Goal: Task Accomplishment & Management: Manage account settings

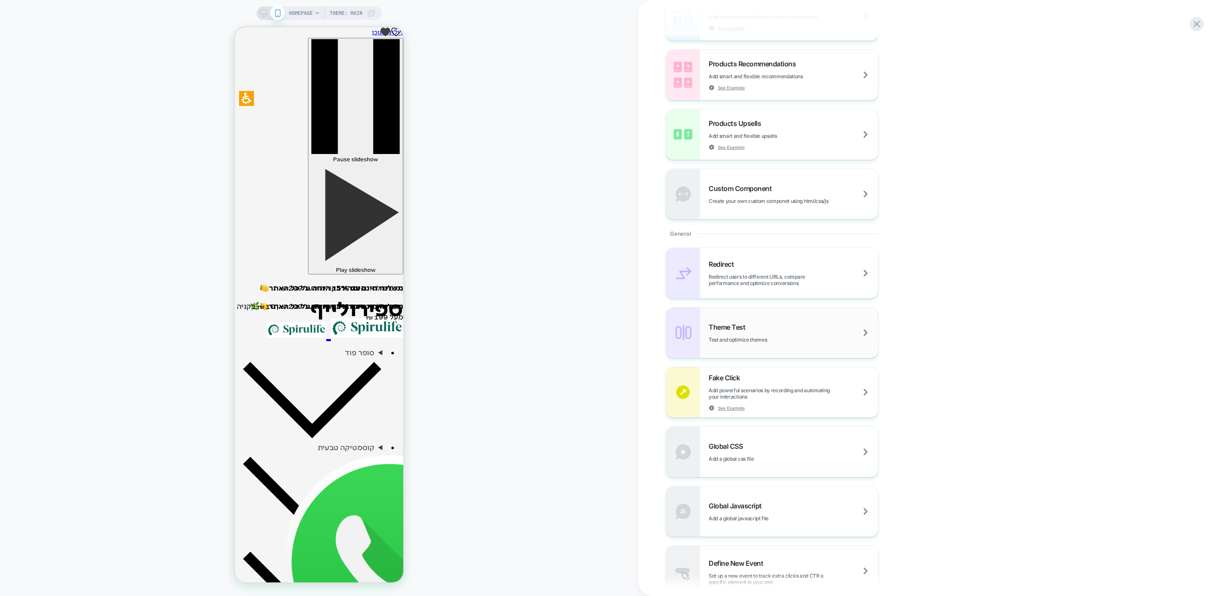
scroll to position [171, 0]
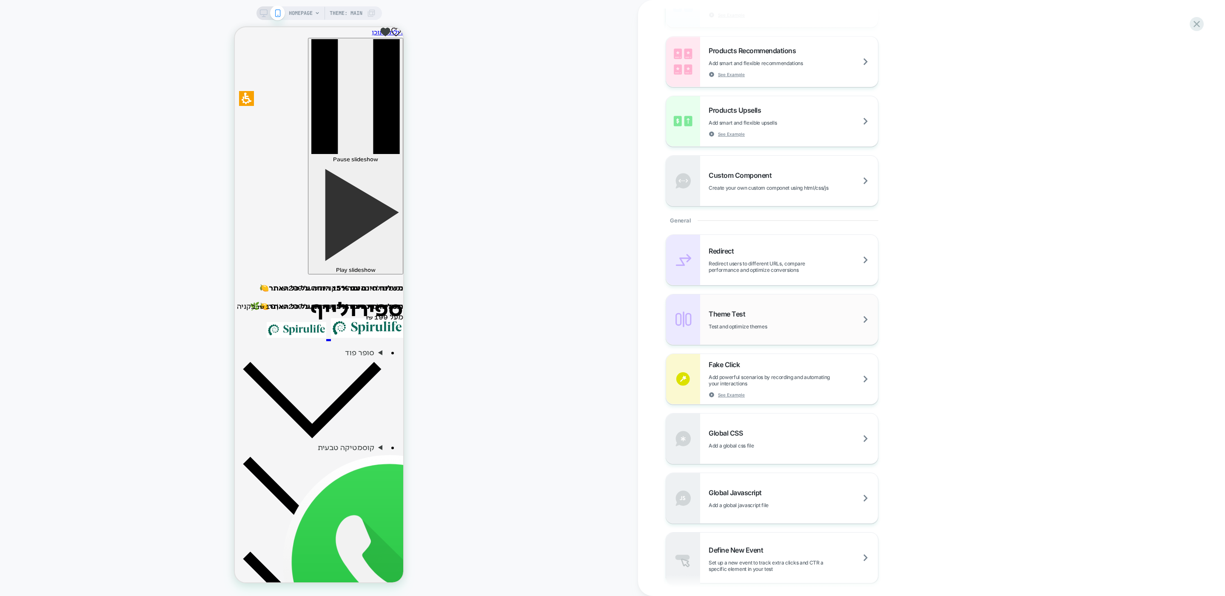
click at [768, 303] on div "Theme Test Test and optimize themes" at bounding box center [772, 319] width 212 height 50
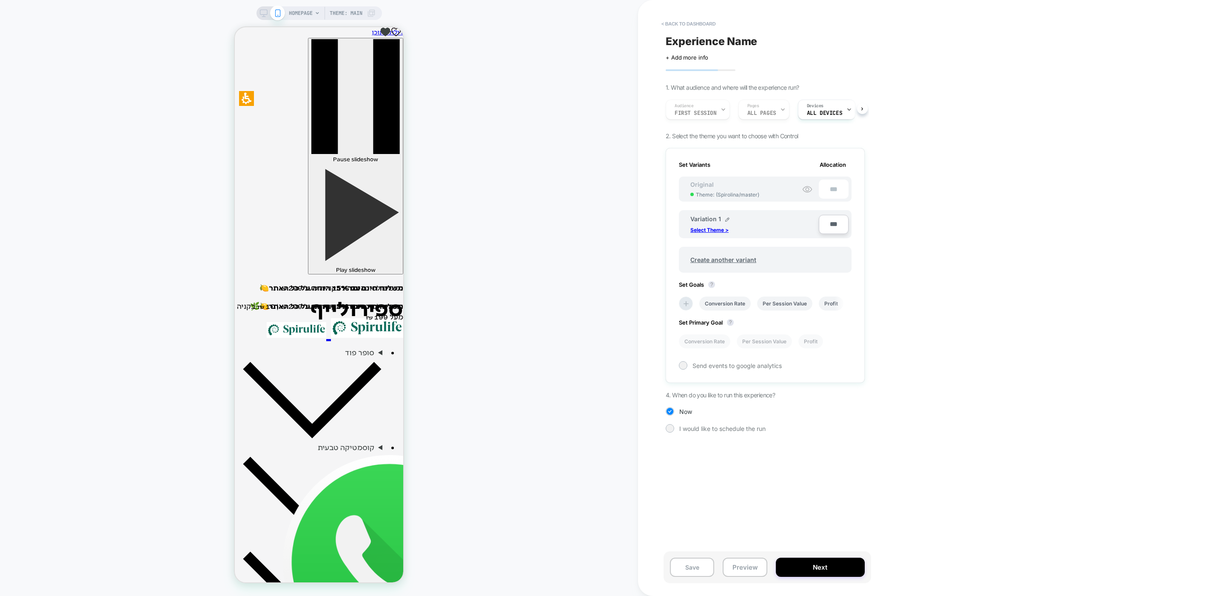
scroll to position [0, 0]
click at [671, 24] on button "< back to dashboard" at bounding box center [688, 24] width 63 height 14
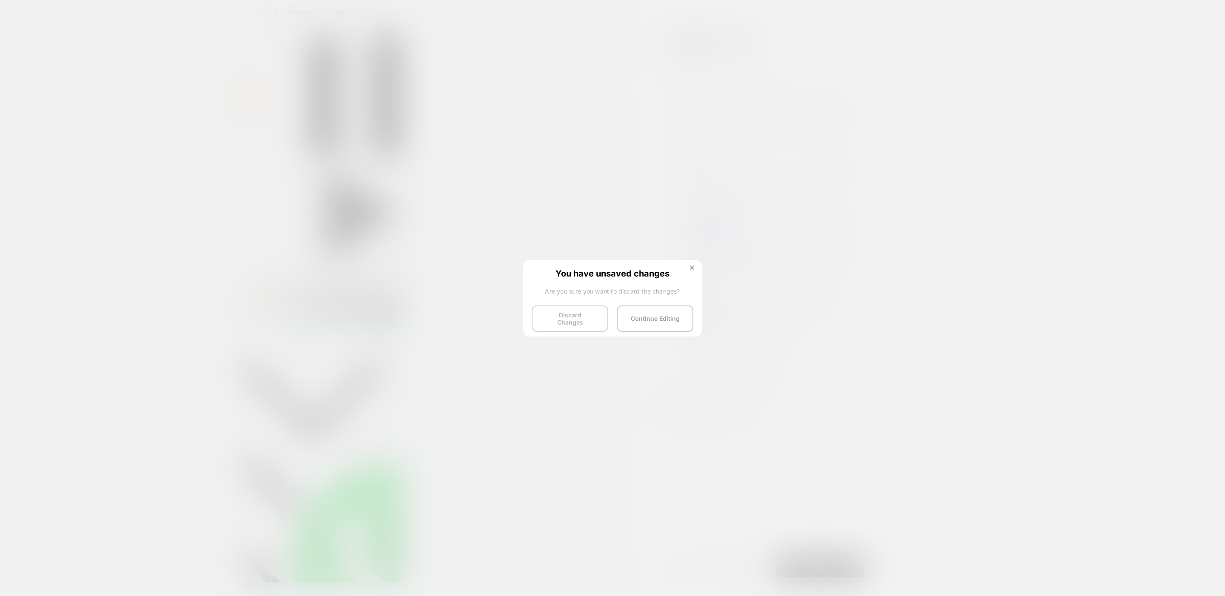
click at [565, 319] on button "Discard Changes" at bounding box center [570, 318] width 77 height 26
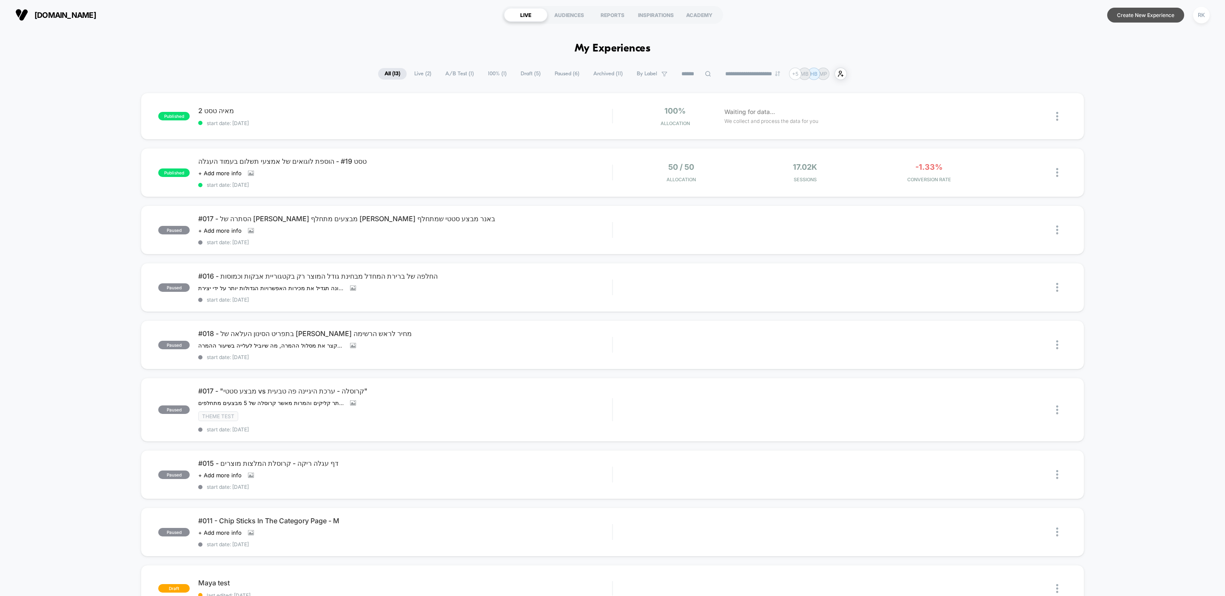
click at [1147, 16] on button "Create New Experience" at bounding box center [1145, 15] width 77 height 15
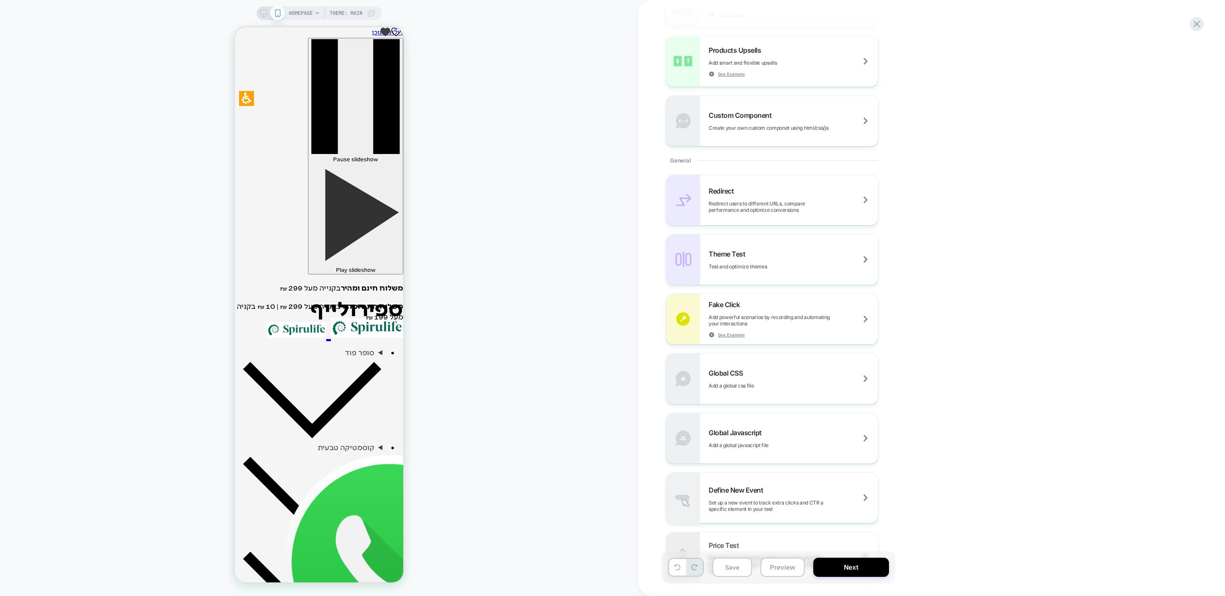
scroll to position [236, 0]
click at [745, 257] on div "Theme Test Test and optimize themes" at bounding box center [793, 255] width 169 height 20
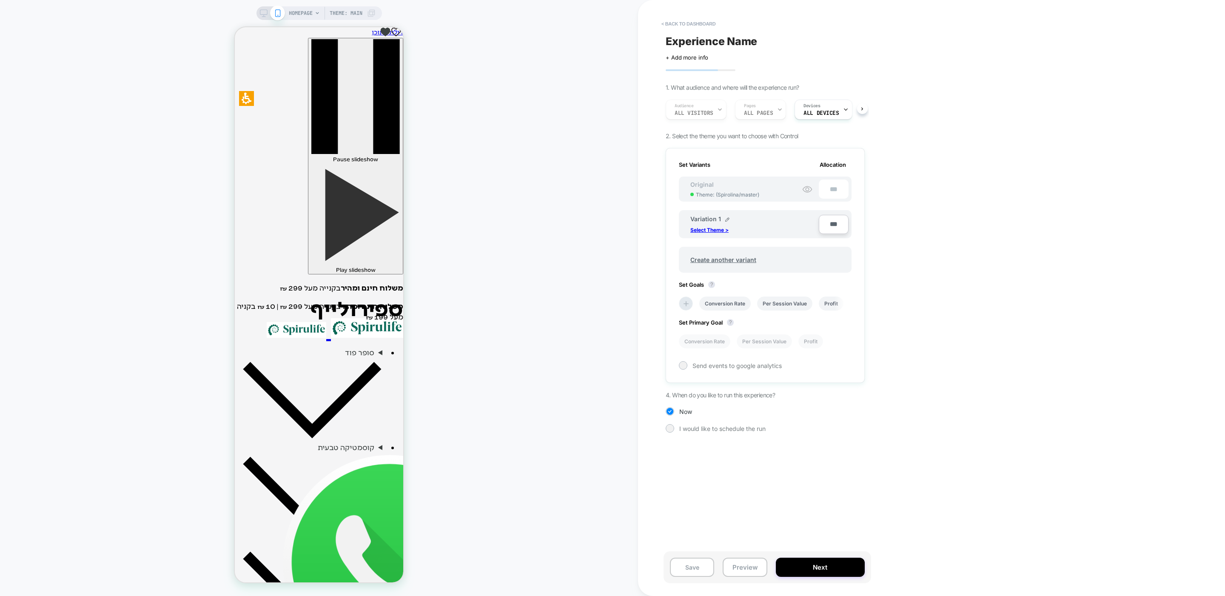
scroll to position [0, 0]
click at [651, 192] on div "< back to dashboard Experience Name Click to edit experience details + Add more…" at bounding box center [825, 298] width 374 height 596
click at [721, 227] on p "Select Theme >" at bounding box center [709, 230] width 38 height 6
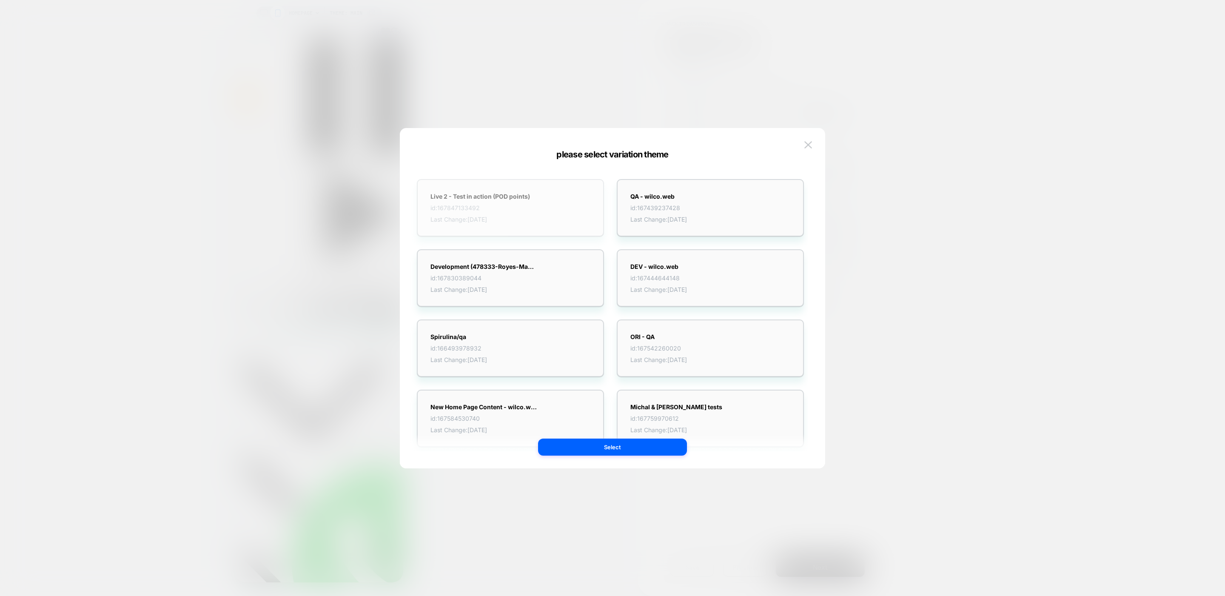
click at [508, 203] on div "Live 2 - Test in action (POD points) id: 167847133492 Last Change: [DATE]" at bounding box center [481, 208] width 100 height 30
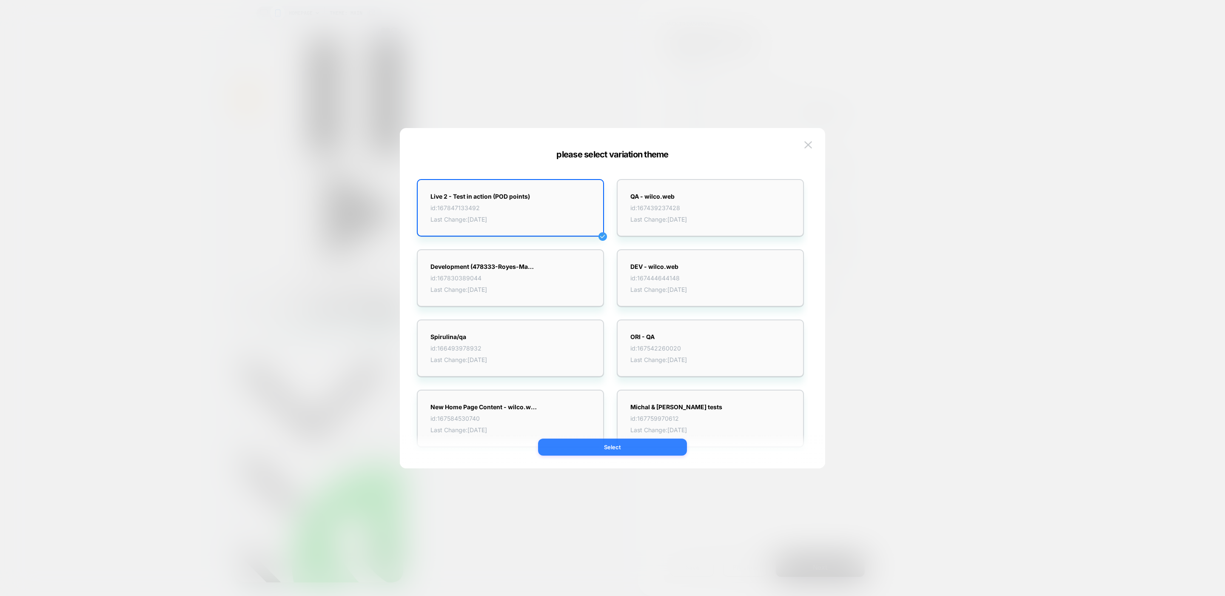
click at [607, 447] on button "Select" at bounding box center [612, 447] width 149 height 17
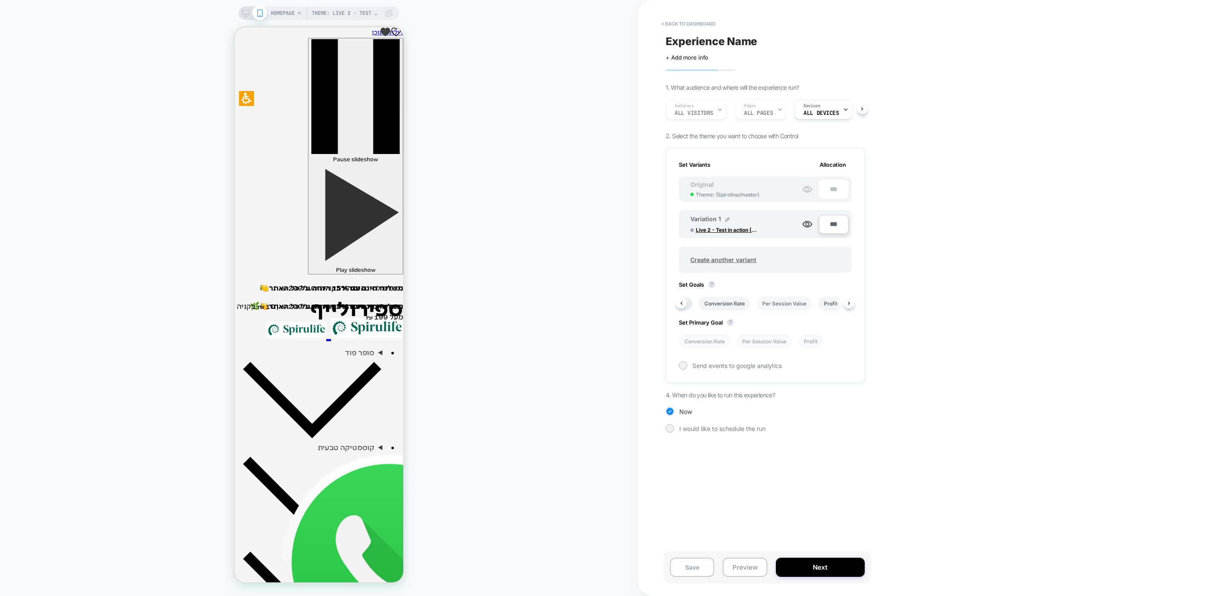
scroll to position [0, 16]
click at [701, 567] on button "Save" at bounding box center [692, 567] width 44 height 19
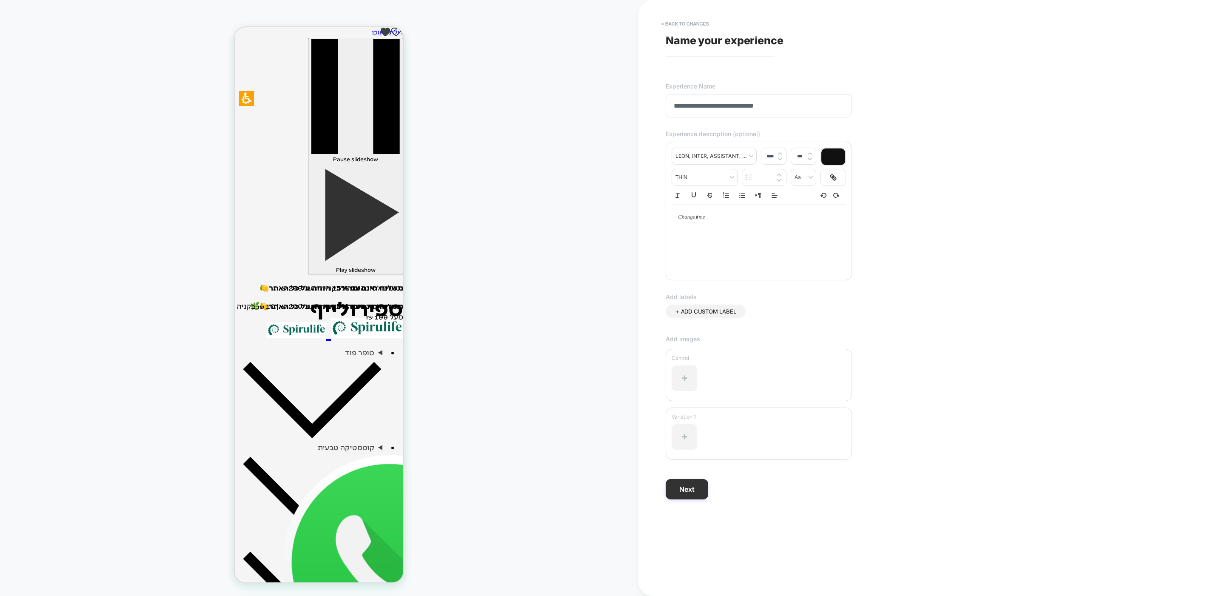
type input "**********"
click at [691, 494] on button "Next" at bounding box center [687, 489] width 43 height 20
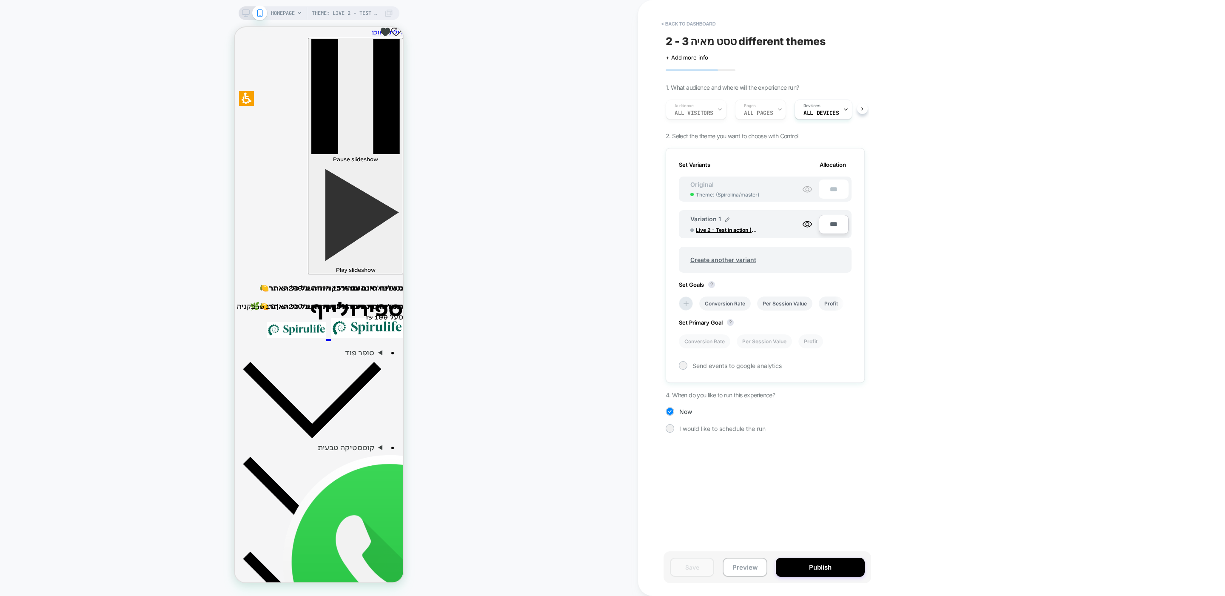
scroll to position [0, 0]
click at [686, 28] on button "< back to dashboard" at bounding box center [688, 24] width 63 height 14
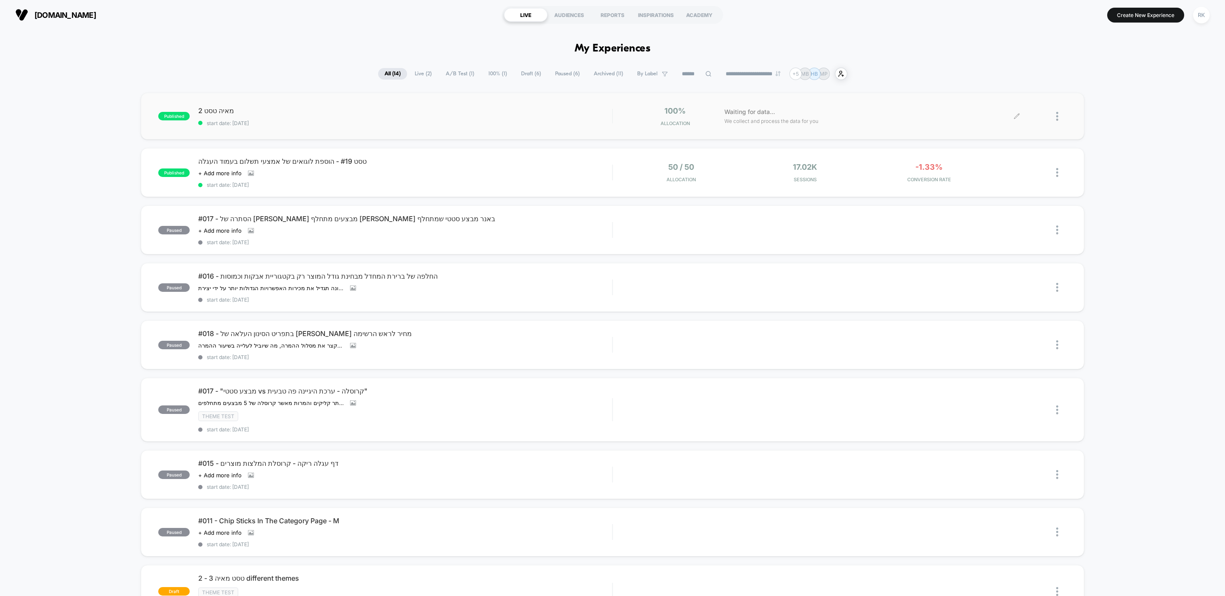
click at [1062, 117] on div at bounding box center [1061, 116] width 11 height 20
click at [998, 106] on div "Pause" at bounding box center [1013, 106] width 77 height 19
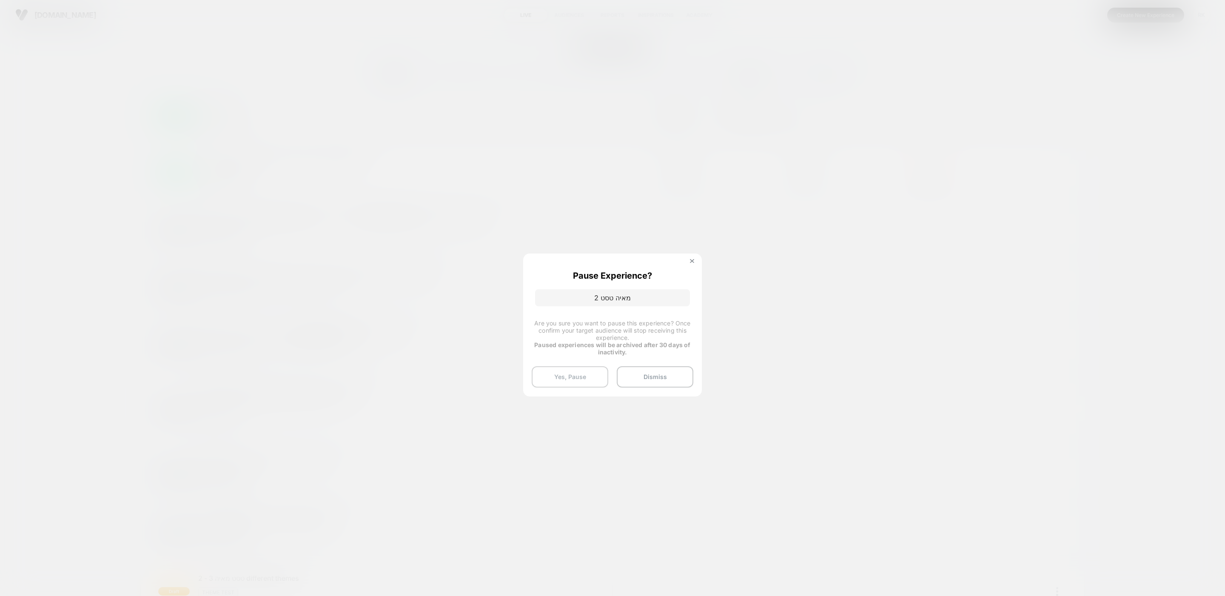
click at [589, 384] on button "Yes, Pause" at bounding box center [570, 376] width 77 height 21
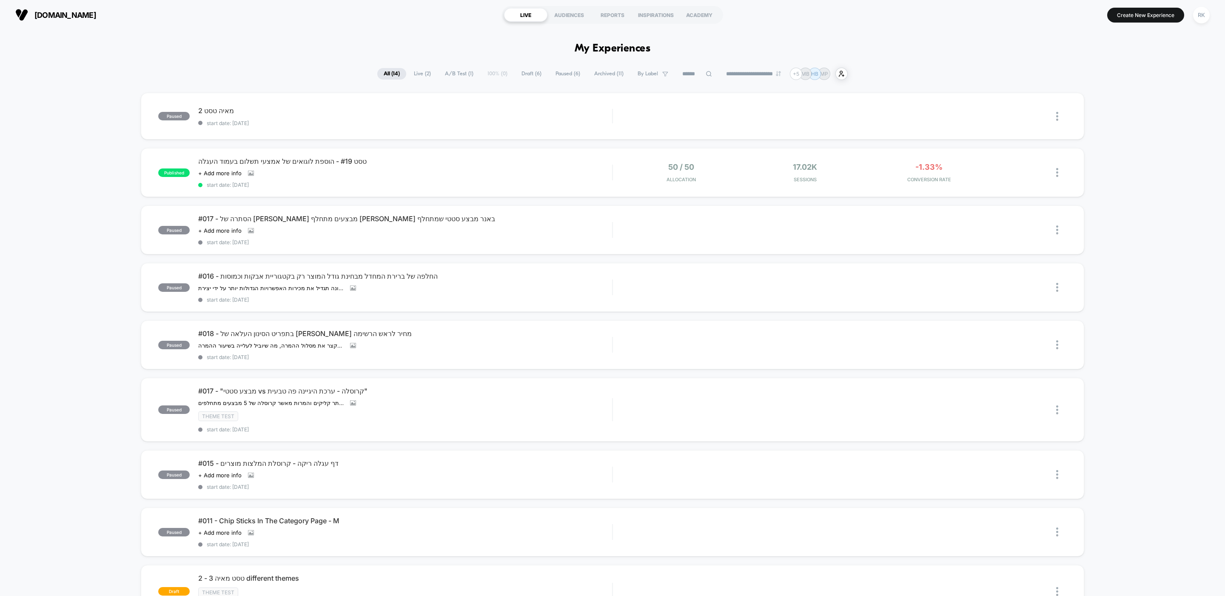
click at [107, 171] on div "paused [PERSON_NAME] טסט 2 start date: [DATE] Edit Duplicate Preview Start publ…" at bounding box center [612, 459] width 1225 height 733
click at [233, 21] on section "[DOMAIN_NAME]" at bounding box center [211, 14] width 396 height 21
click at [310, 23] on section "[DOMAIN_NAME]" at bounding box center [211, 14] width 396 height 21
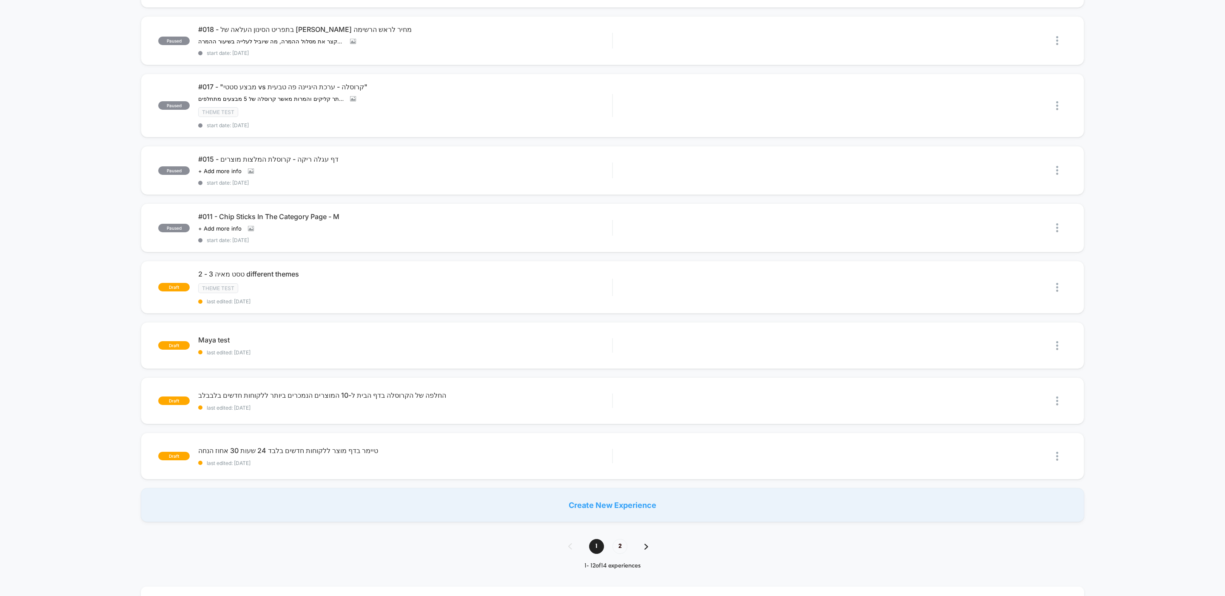
scroll to position [308, 0]
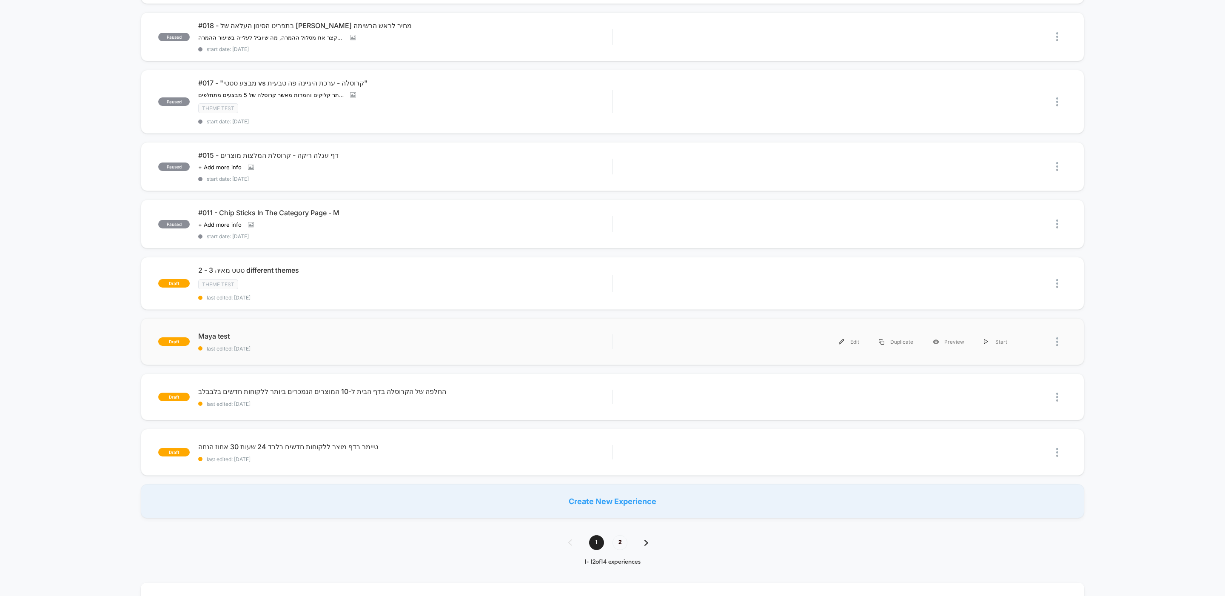
click at [714, 334] on div "Edit Duplicate Preview Start" at bounding box center [820, 341] width 396 height 19
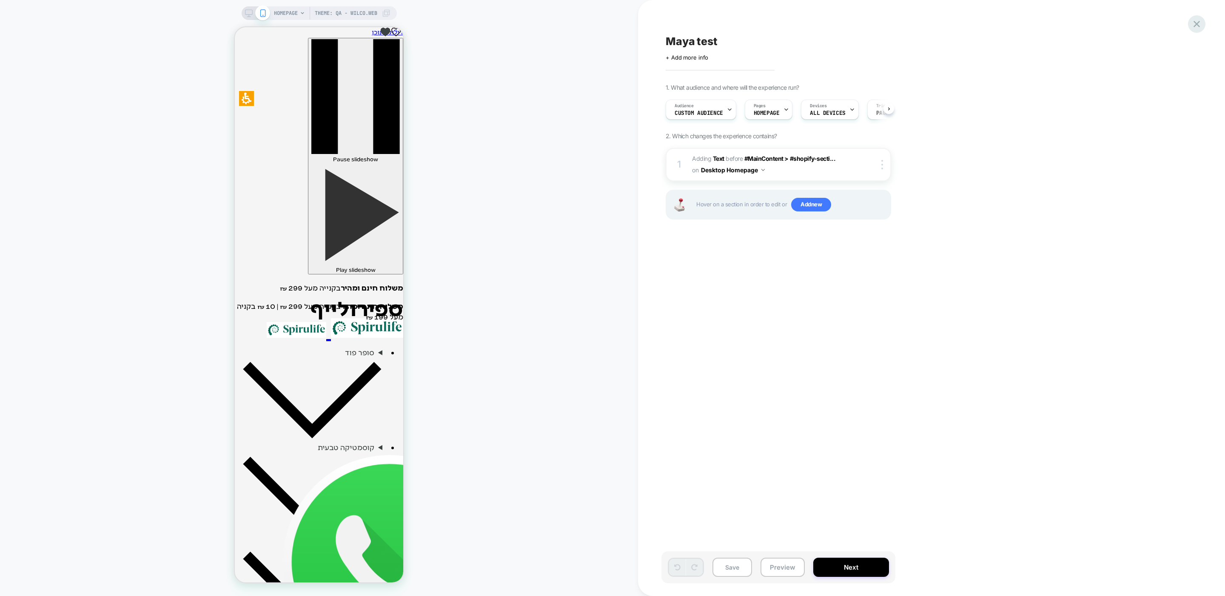
click at [1194, 25] on icon at bounding box center [1196, 23] width 11 height 11
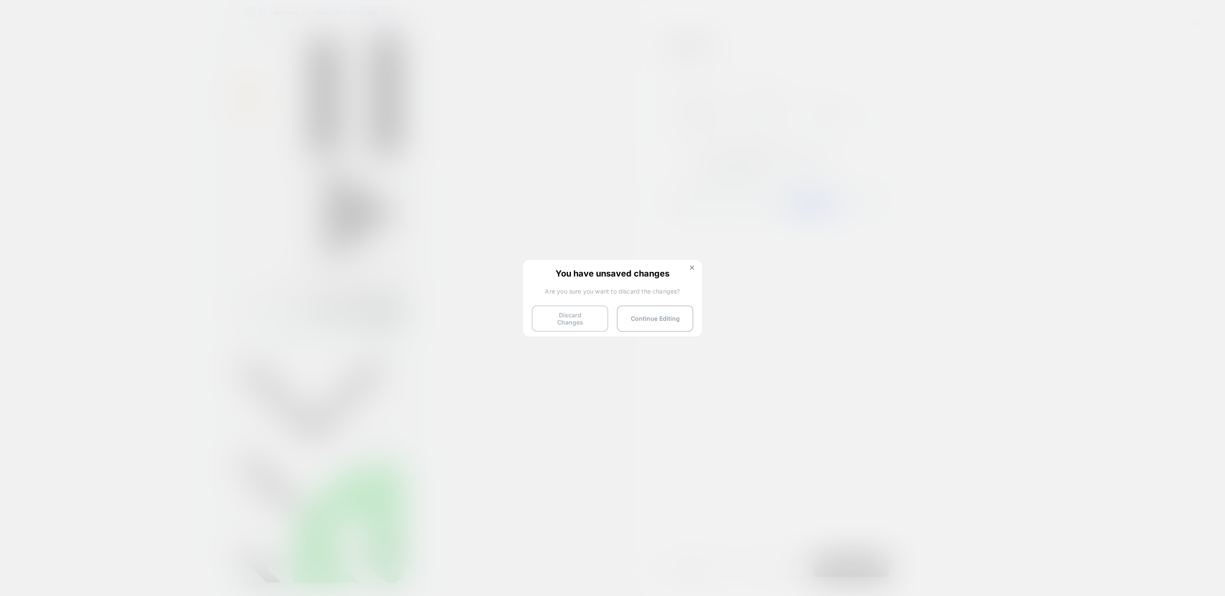
click at [566, 314] on button "Discard Changes" at bounding box center [570, 318] width 77 height 26
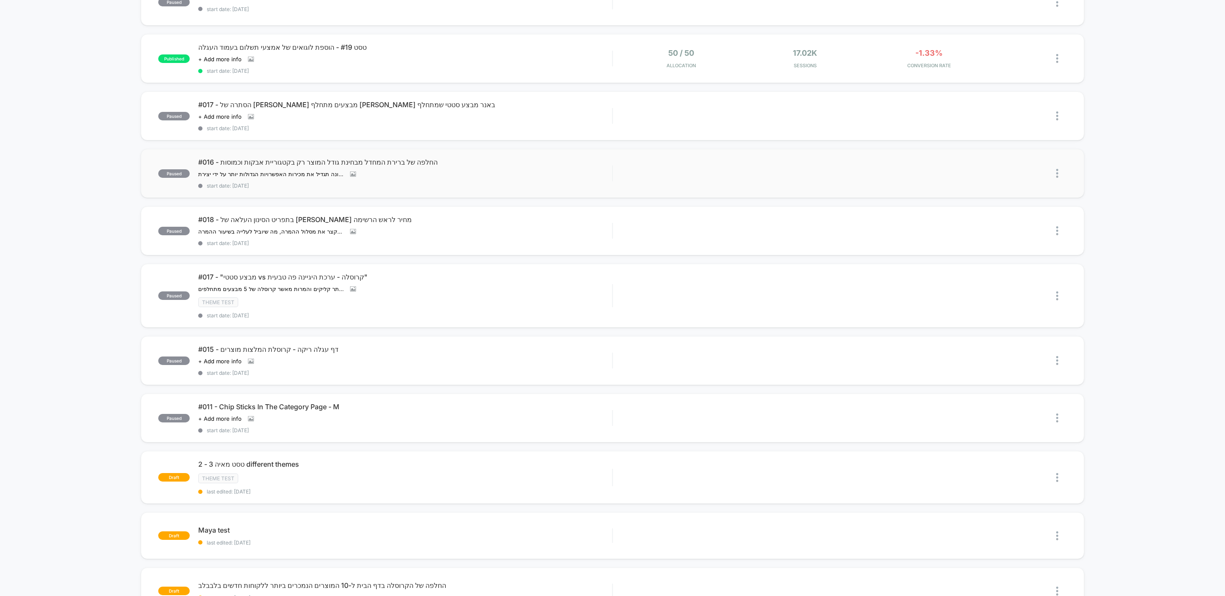
scroll to position [112, 0]
click at [252, 265] on div "paused #017 - "מבצע סטטי vs קרוסלה - ערכת היגיינה פה טבעית" השערה שלנו: הצגת מב…" at bounding box center [613, 297] width 944 height 64
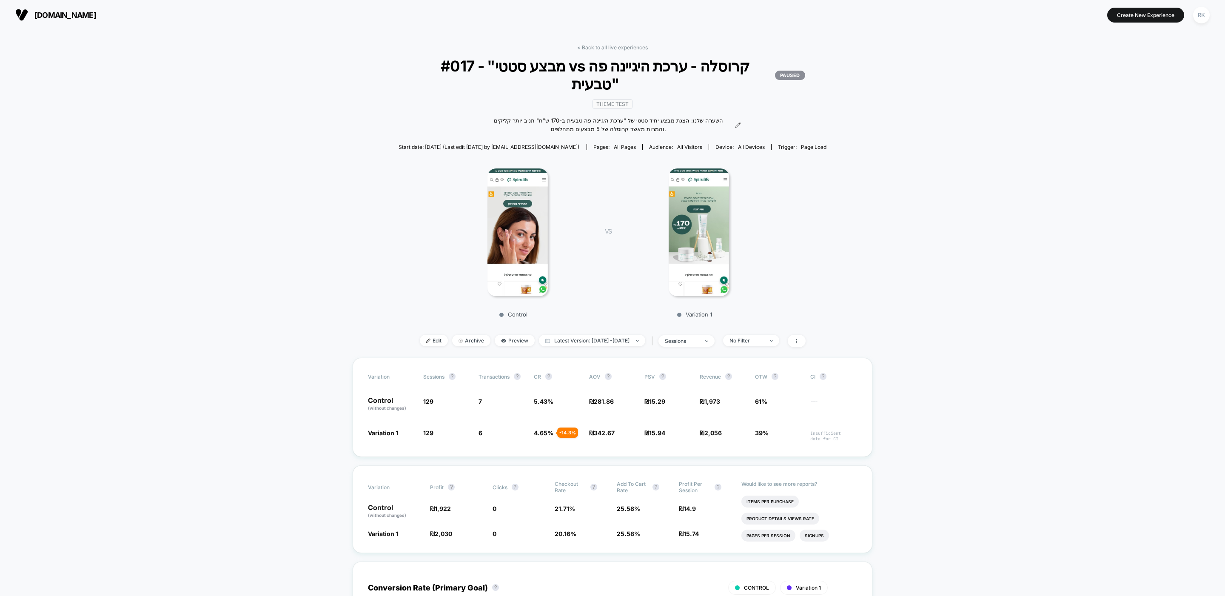
scroll to position [78, 0]
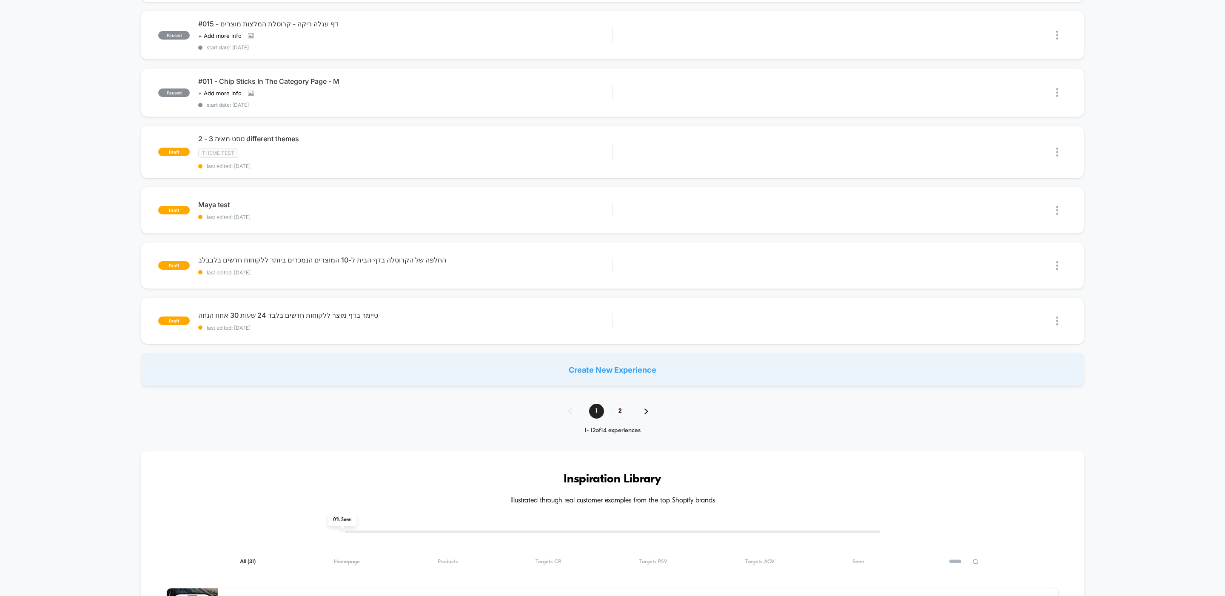
scroll to position [426, 0]
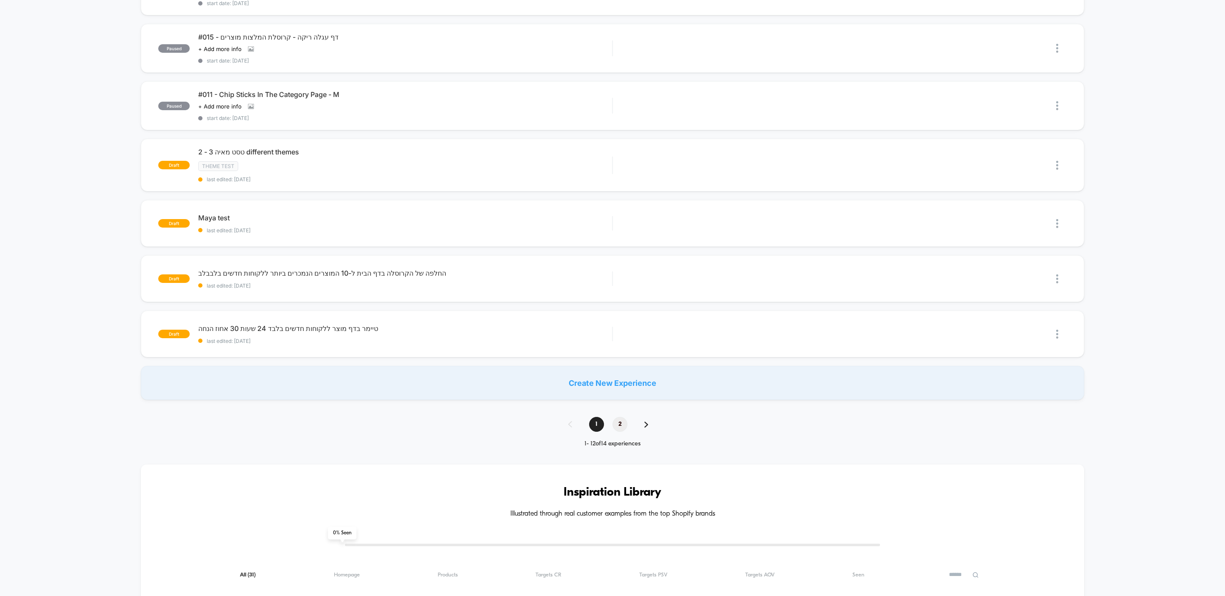
click at [621, 424] on span "2" at bounding box center [620, 424] width 15 height 15
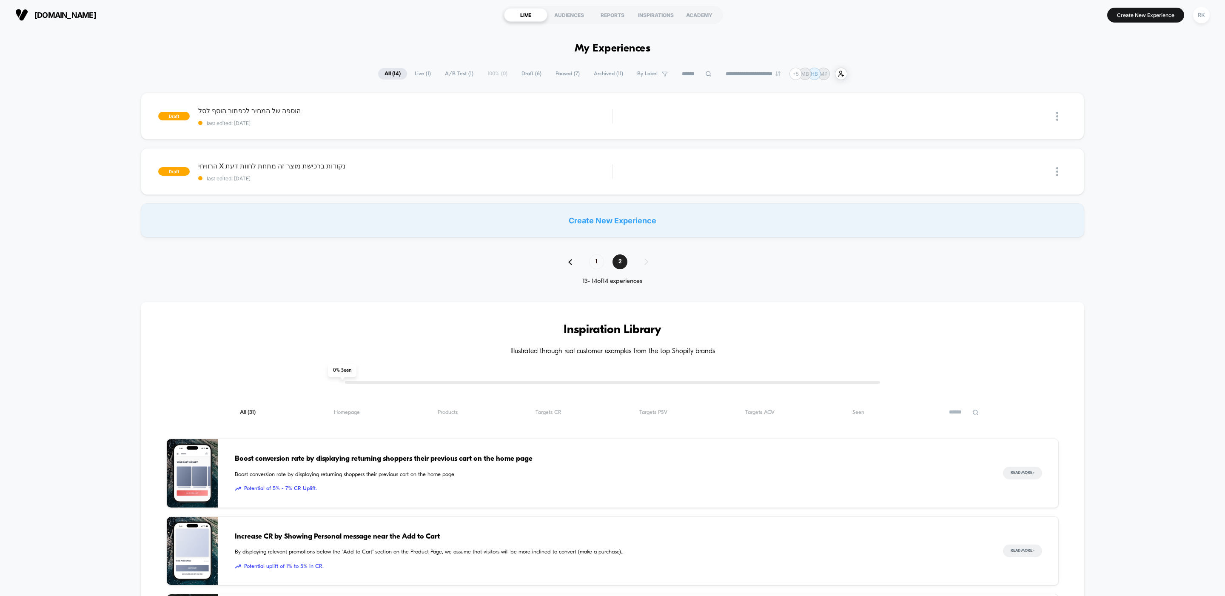
click at [565, 260] on div "1 2" at bounding box center [613, 261] width 106 height 15
click at [570, 263] on img at bounding box center [570, 262] width 4 height 6
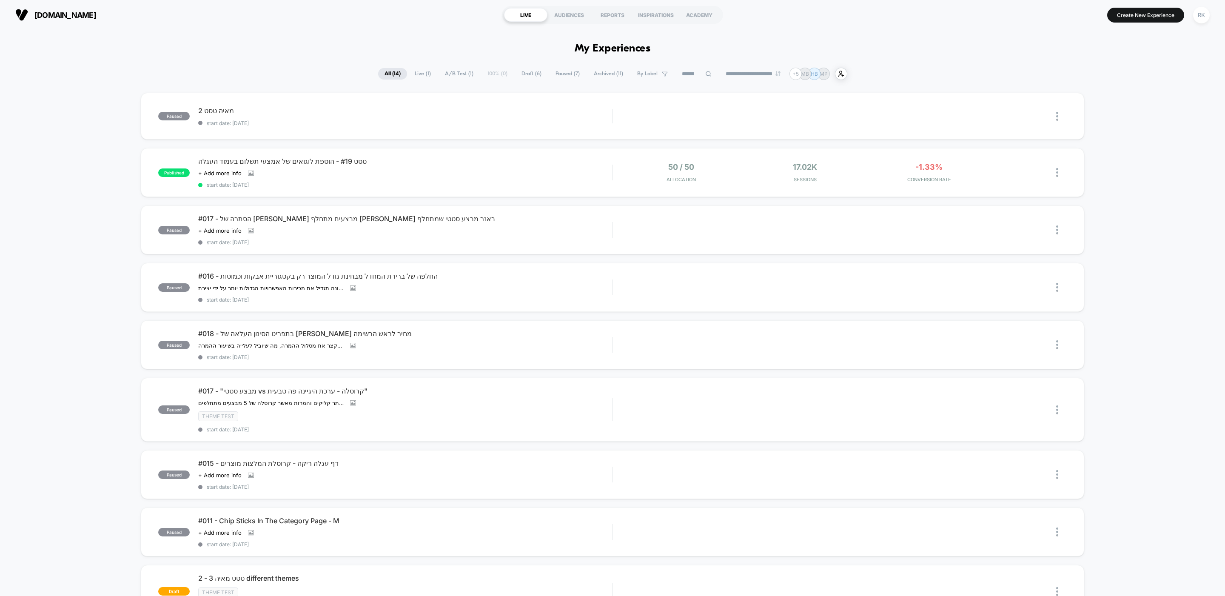
click at [597, 71] on span "Archived ( 11 )" at bounding box center [608, 73] width 42 height 11
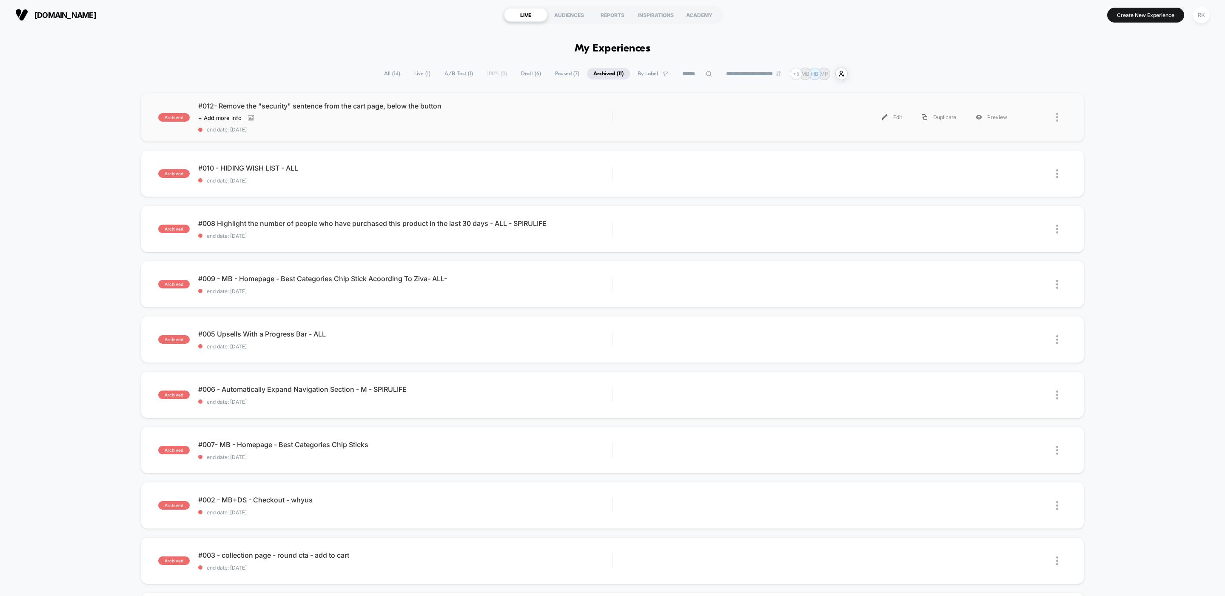
click at [291, 98] on div "archived #012- Remove the "security" sentence from the cart page, below the but…" at bounding box center [613, 117] width 944 height 49
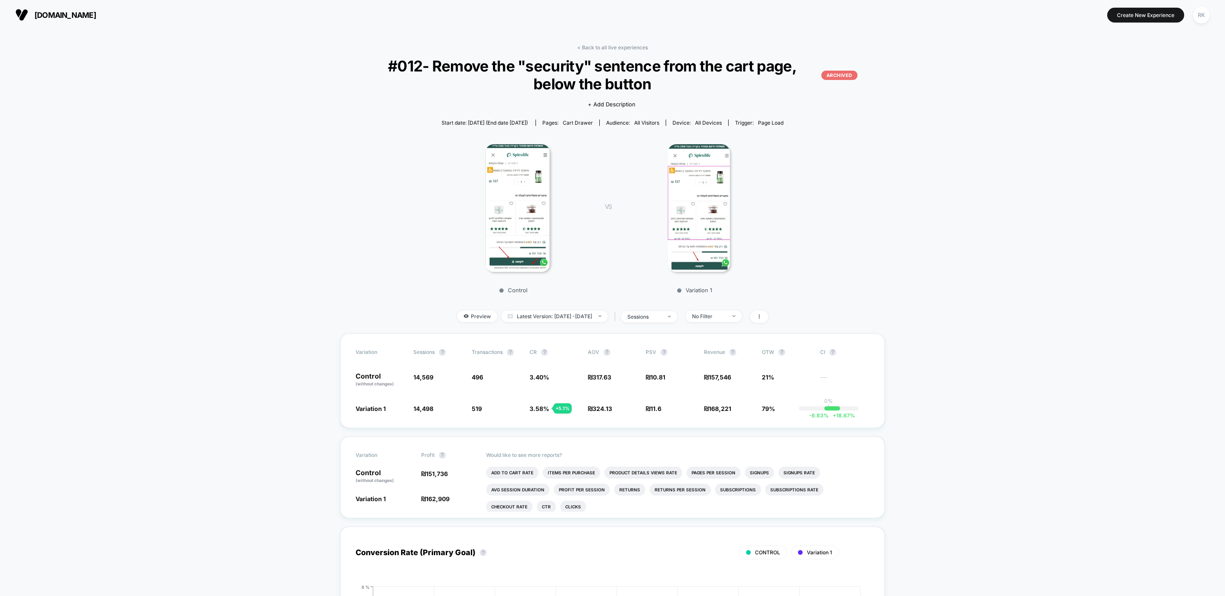
click at [451, 205] on div at bounding box center [517, 208] width 149 height 128
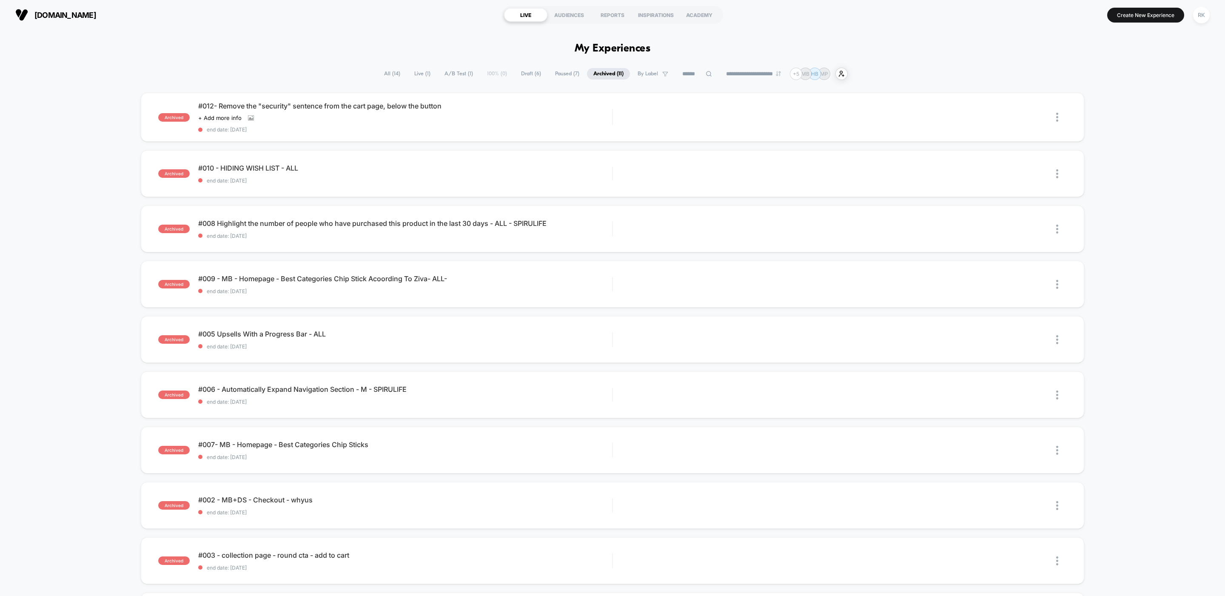
click at [386, 69] on span "All ( 14 )" at bounding box center [392, 73] width 29 height 11
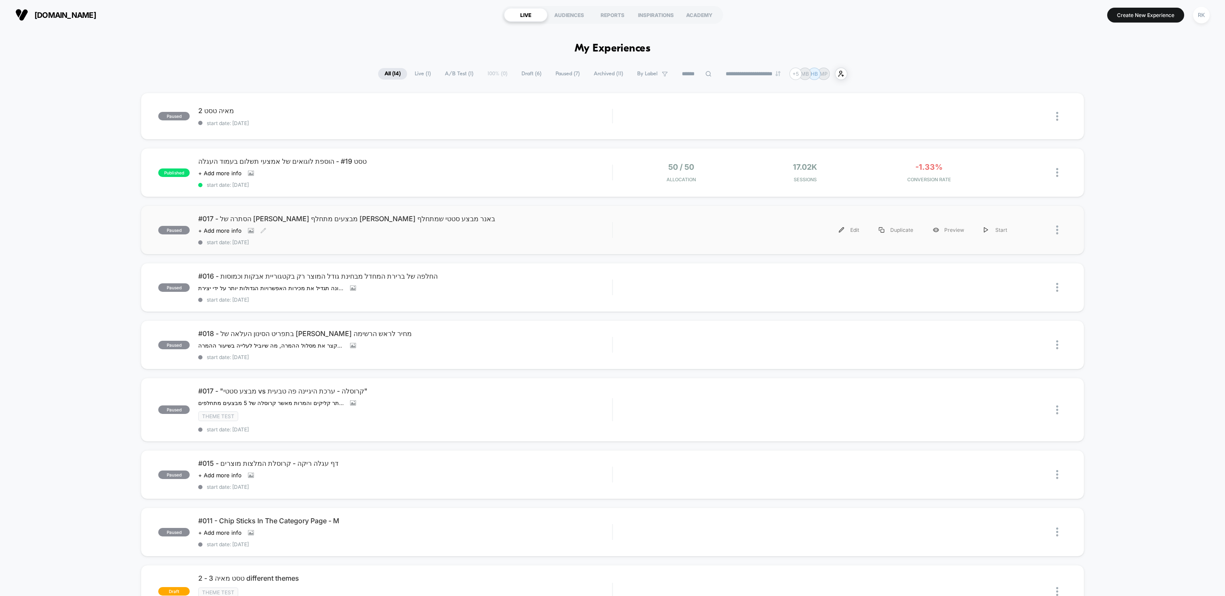
click at [282, 215] on span "#017 - הסתרה של [PERSON_NAME] מבצעים מתחלף [PERSON_NAME] באנר מבצע סטטי שמתחלף" at bounding box center [405, 218] width 414 height 9
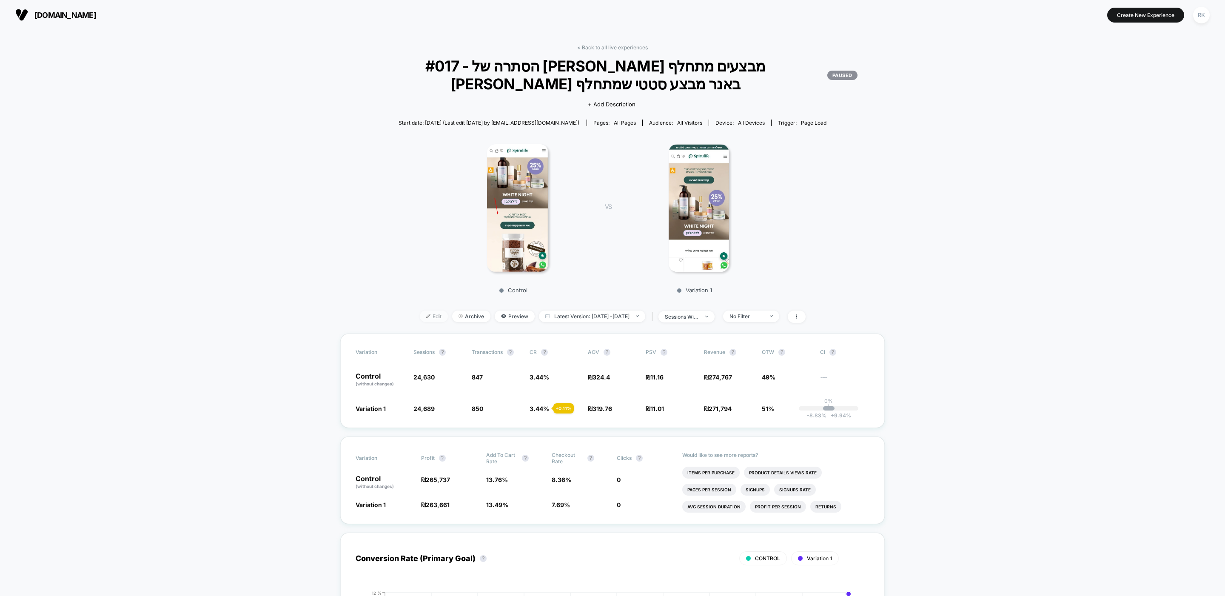
click at [425, 314] on span "Edit" at bounding box center [434, 316] width 28 height 11
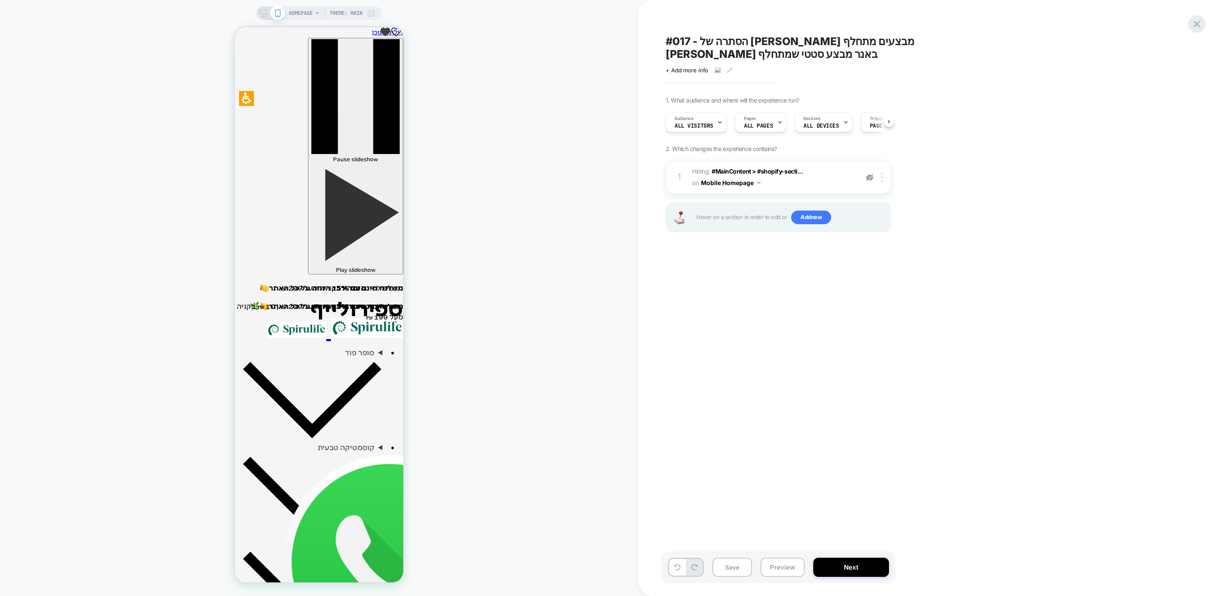
click at [1195, 24] on icon at bounding box center [1196, 23] width 11 height 11
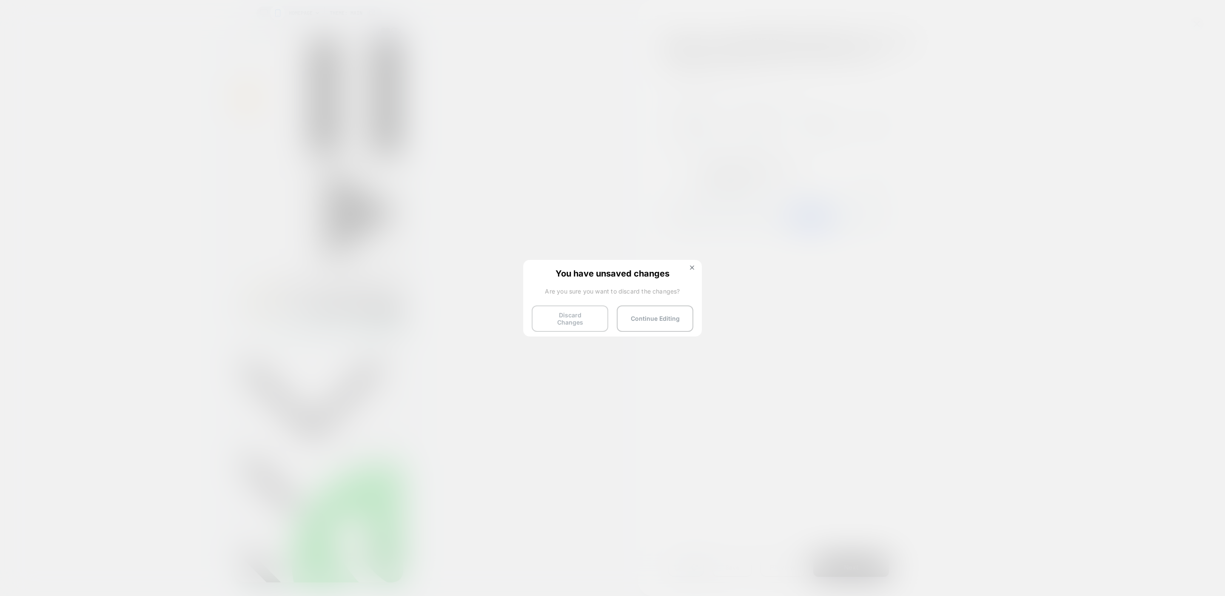
click at [582, 318] on button "Discard Changes" at bounding box center [570, 318] width 77 height 26
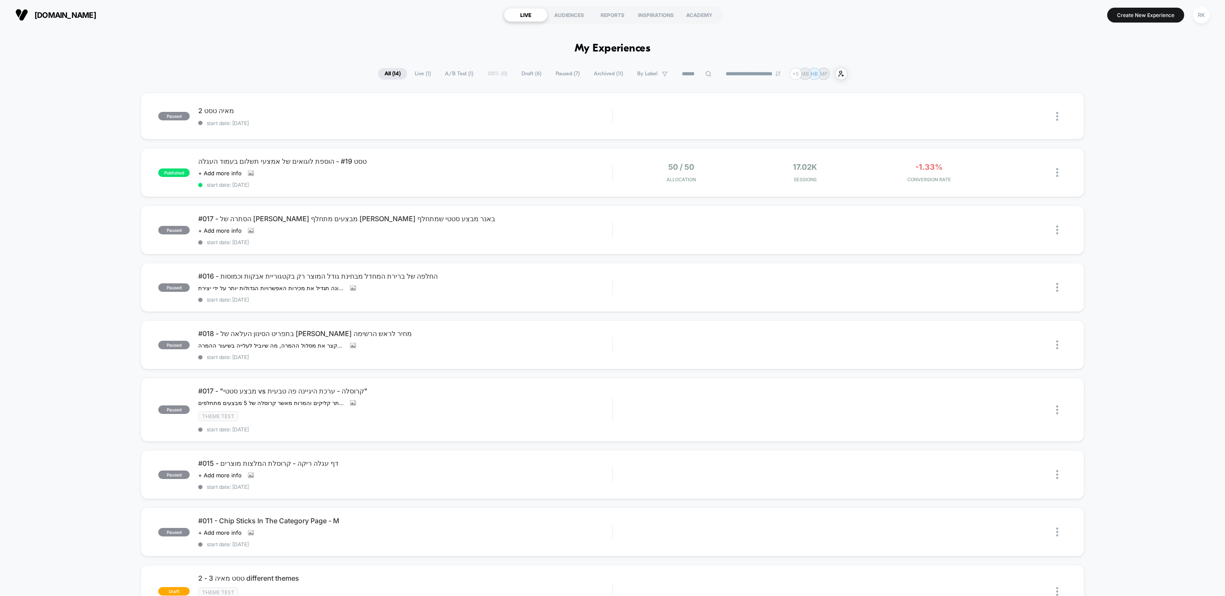
click at [117, 255] on div "paused [PERSON_NAME] טסט 2 start date: [DATE] Edit Duplicate Preview Start publ…" at bounding box center [612, 459] width 1225 height 733
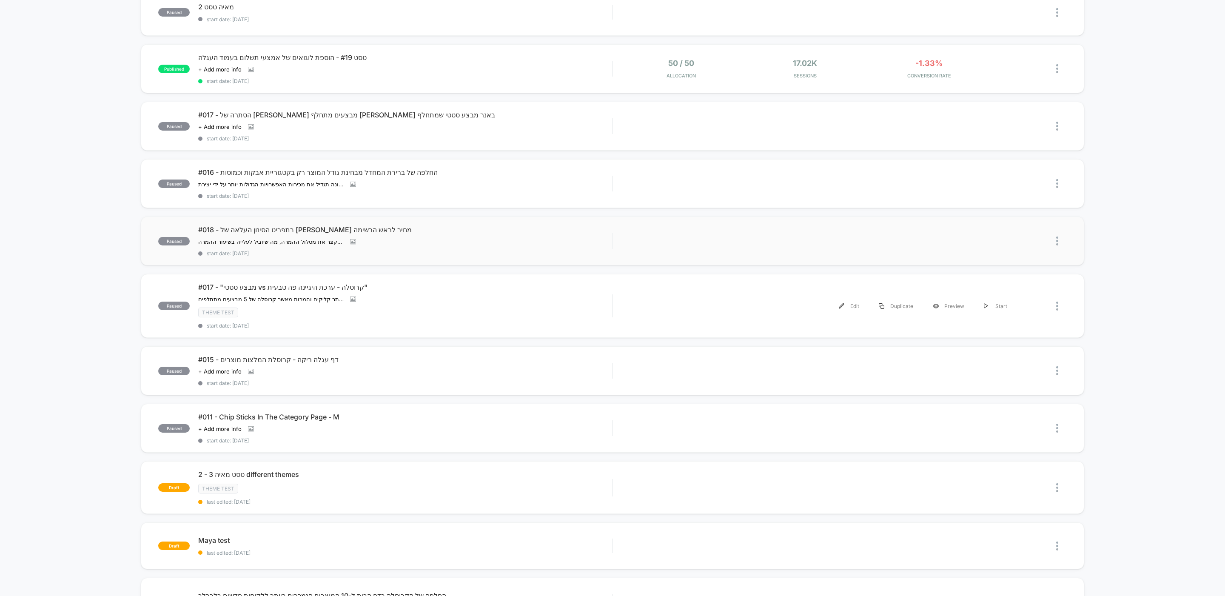
scroll to position [121, 0]
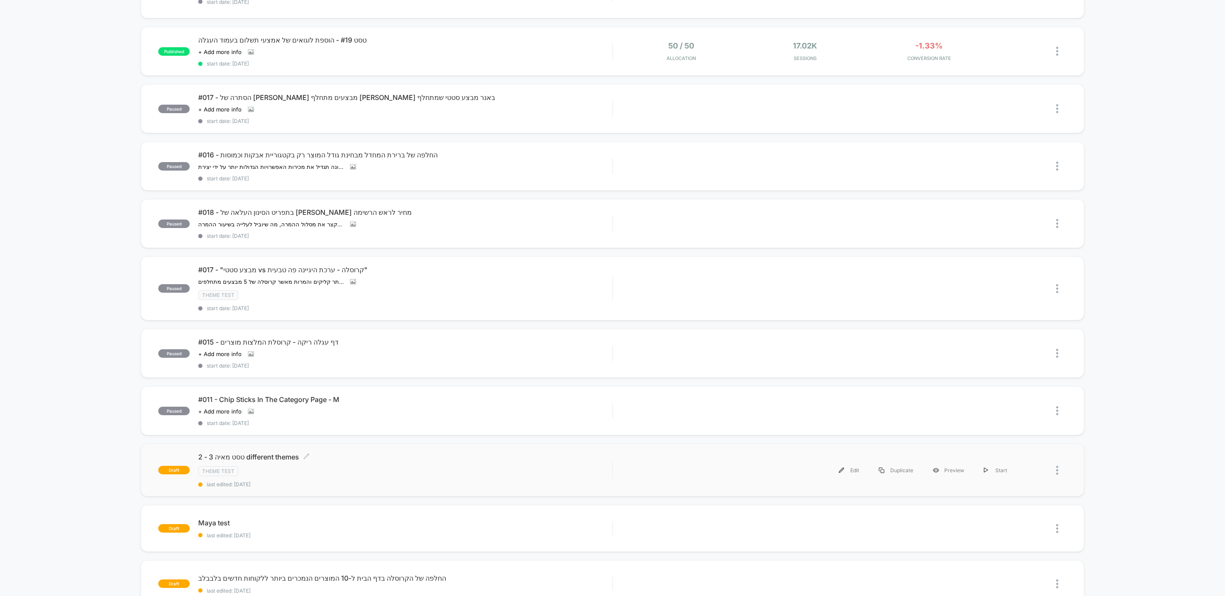
click at [269, 459] on div "טסט [PERSON_NAME] 3 - 2 different themes Click to edit experience details Click…" at bounding box center [405, 470] width 414 height 35
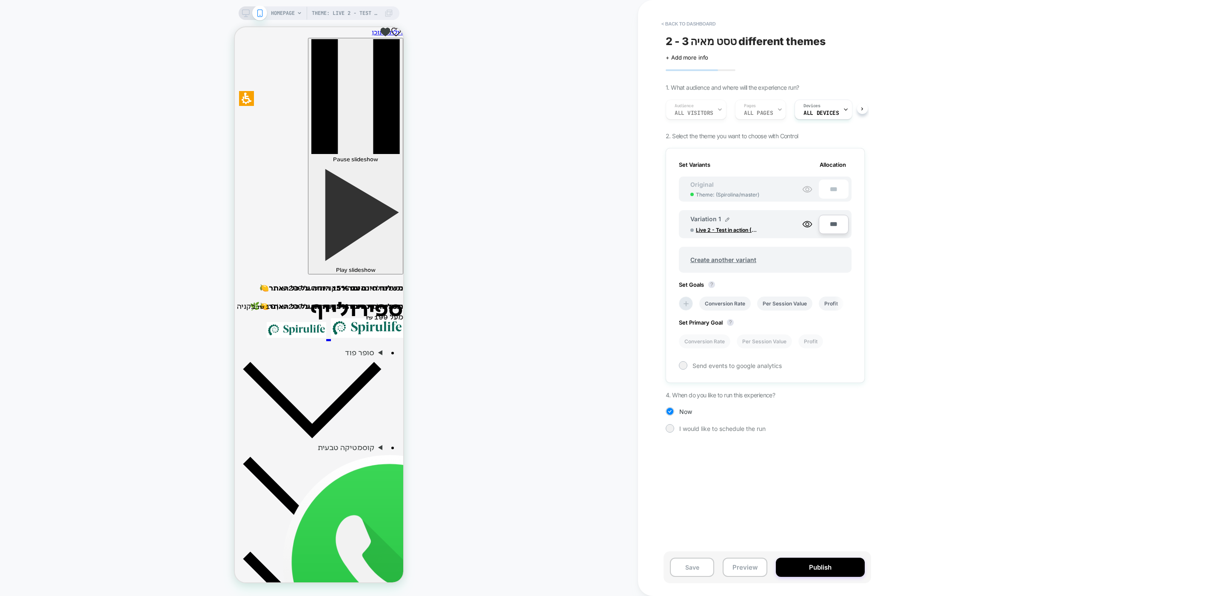
scroll to position [0, 0]
click at [711, 39] on span "טסט מאיה 3 - 2 different themes" at bounding box center [746, 41] width 160 height 13
click at [673, 41] on textarea "**********" at bounding box center [751, 41] width 171 height 13
click at [612, 64] on div "Theme: Live 2 - Test in action (POD points) HOMEPAGE Theme: Live 2 - Test in ac…" at bounding box center [319, 298] width 638 height 579
click at [707, 108] on div "Audience All Visitors Pages ALL PAGES Devices ALL DEVICES" at bounding box center [761, 109] width 199 height 29
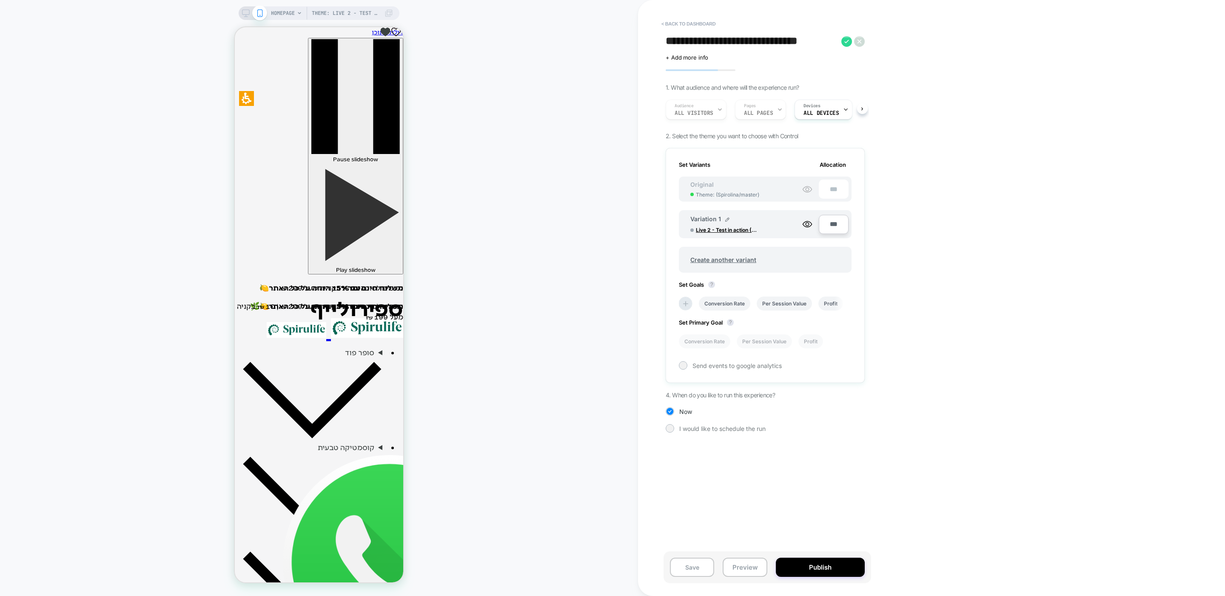
click at [611, 43] on div "Theme: Live 2 - Test in action (POD points) HOMEPAGE Theme: Live 2 - Test in ac…" at bounding box center [319, 298] width 638 height 579
click at [684, 32] on div "**********" at bounding box center [766, 298] width 208 height 579
click at [681, 23] on button "< back to dashboard" at bounding box center [688, 24] width 63 height 14
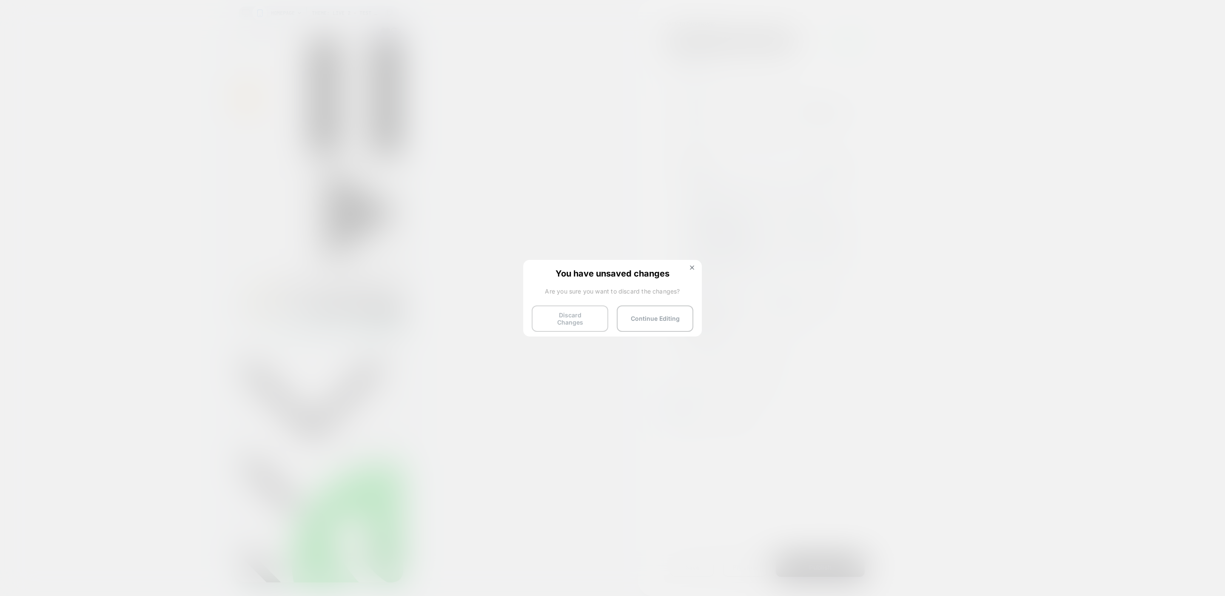
click at [568, 311] on button "Discard Changes" at bounding box center [570, 318] width 77 height 26
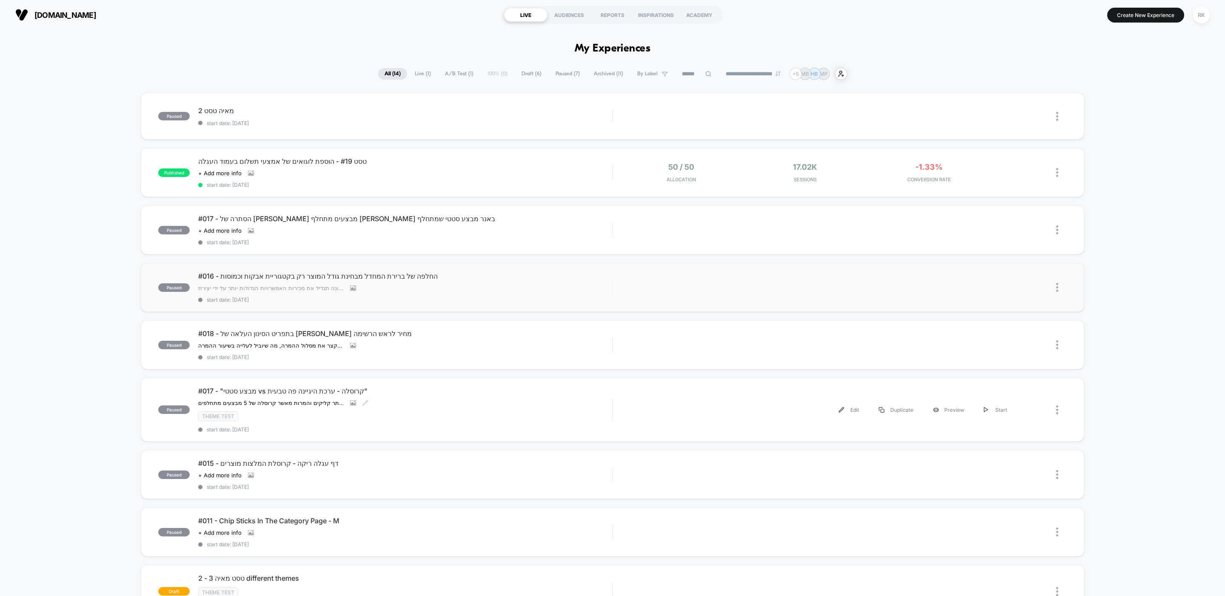
scroll to position [1, 0]
click at [247, 108] on span "[PERSON_NAME] 2 Click to edit experience details" at bounding box center [405, 109] width 414 height 9
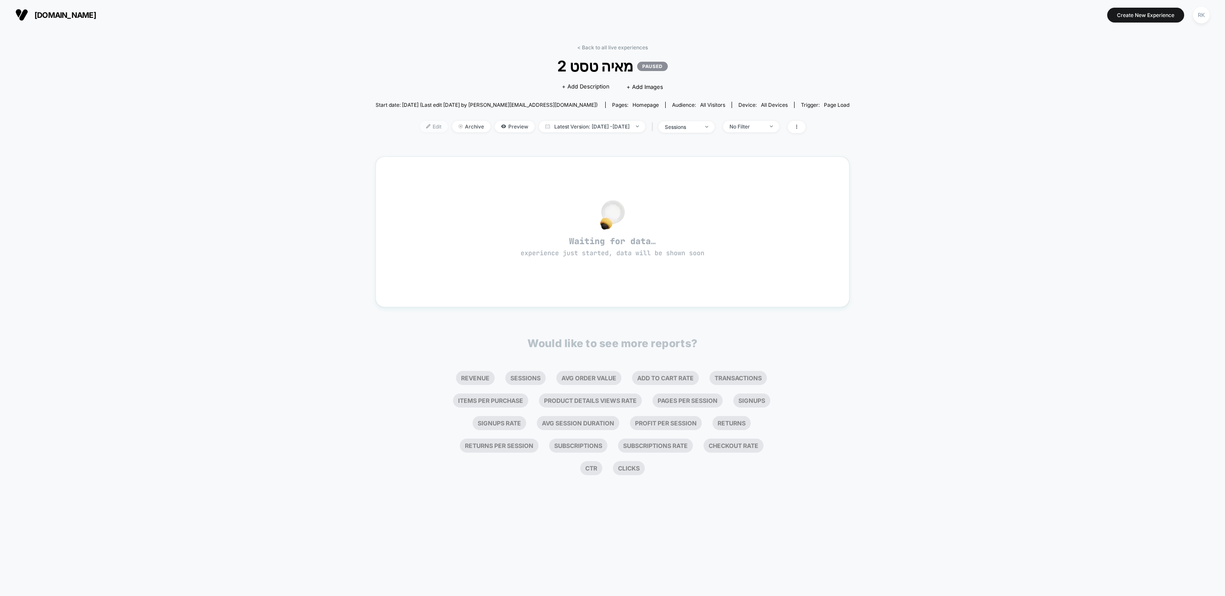
click at [430, 131] on span "Edit" at bounding box center [434, 126] width 28 height 11
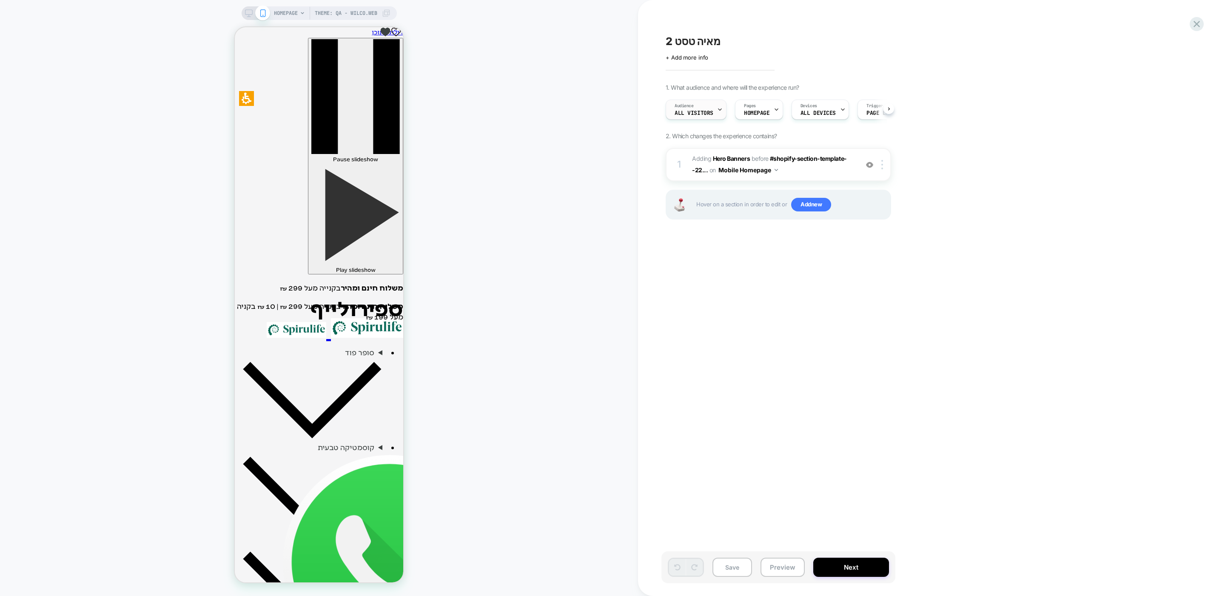
click at [713, 111] on div "Audience All Visitors" at bounding box center [694, 109] width 56 height 19
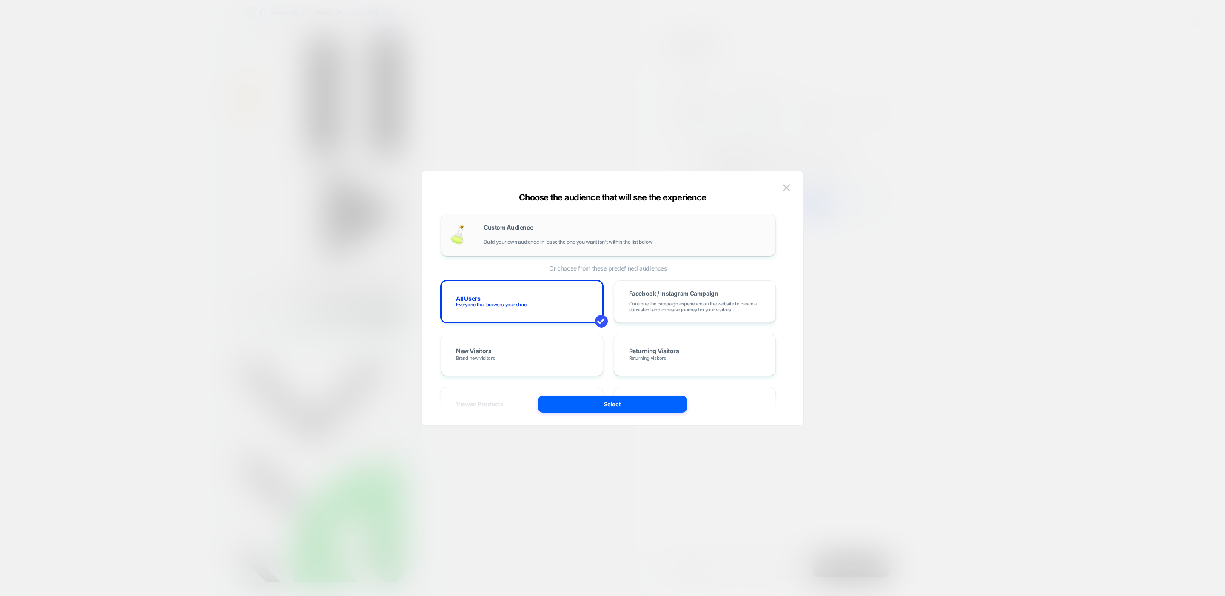
click at [582, 244] on span "Build your own audience in-case the one you want isn't within the list below" at bounding box center [568, 242] width 169 height 6
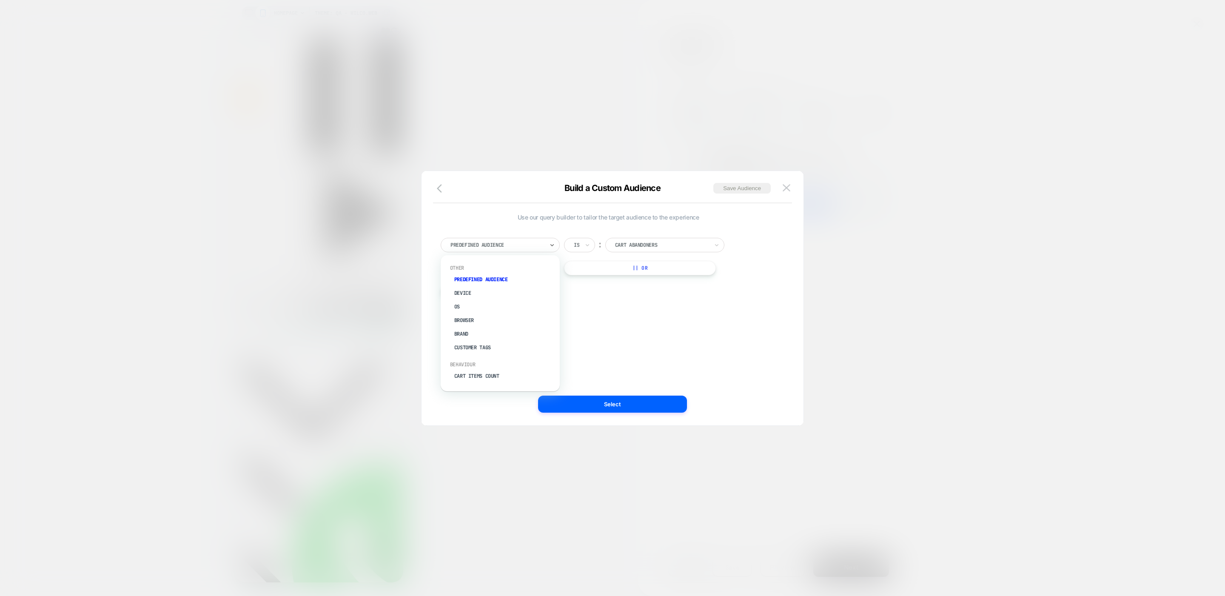
click at [538, 243] on div at bounding box center [498, 245] width 94 height 8
click at [490, 316] on div "Visit In Page" at bounding box center [504, 318] width 111 height 14
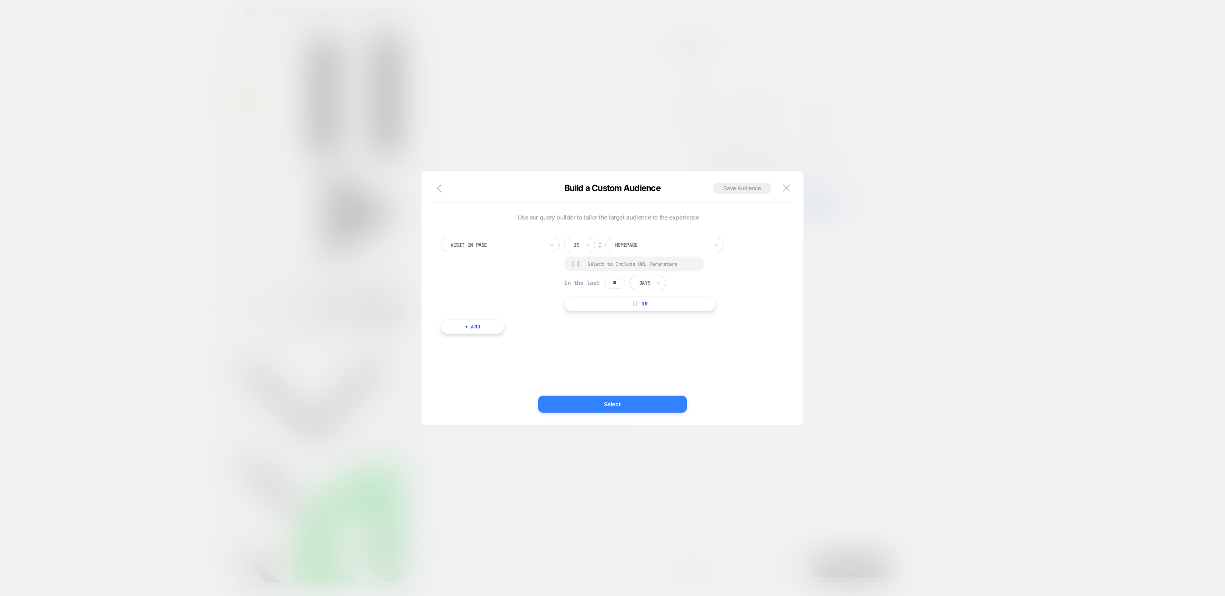
click at [588, 400] on button "Select" at bounding box center [612, 404] width 149 height 17
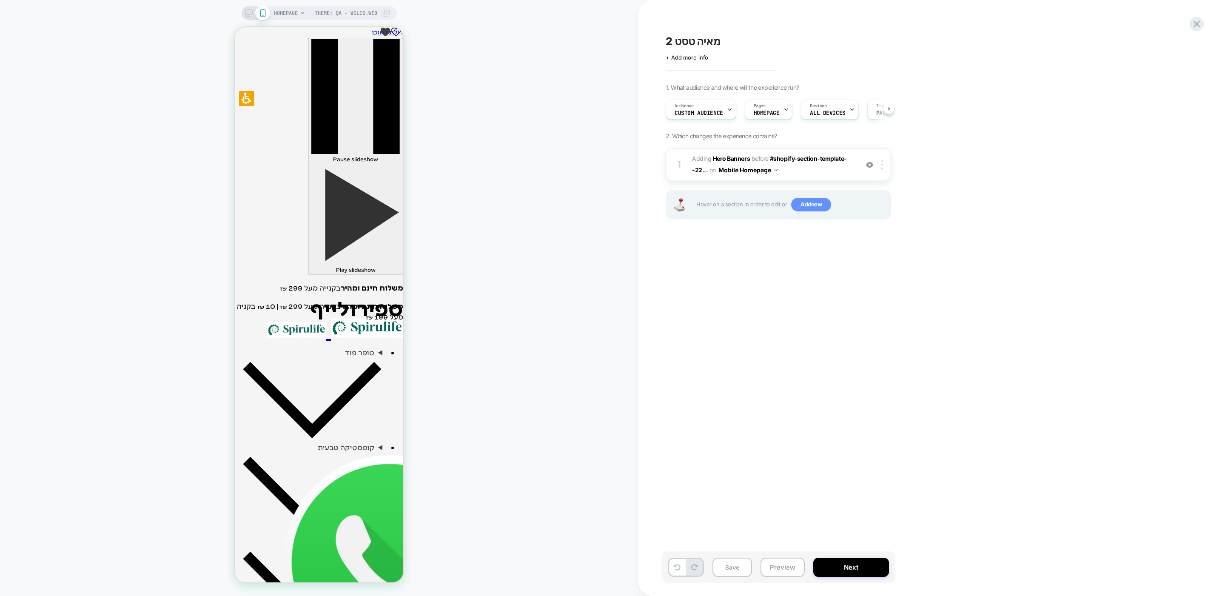
click at [809, 204] on span "Add new" at bounding box center [811, 205] width 40 height 14
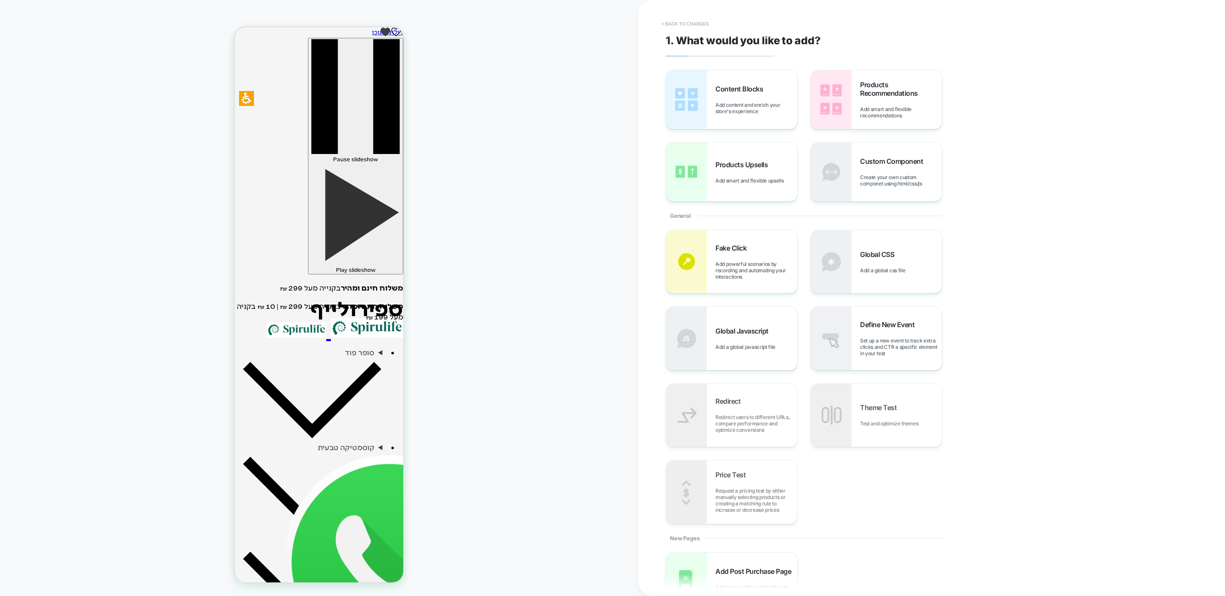
click at [667, 17] on button "< Back to changes" at bounding box center [685, 24] width 56 height 14
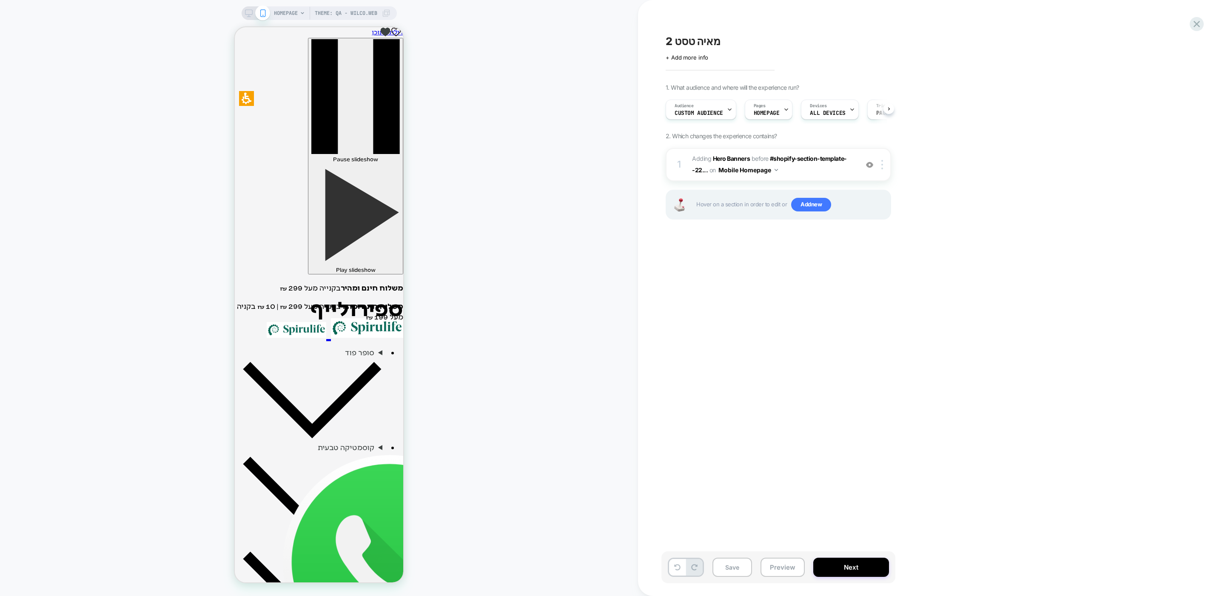
scroll to position [0, 0]
click at [708, 110] on span "Custom Audience" at bounding box center [699, 113] width 48 height 6
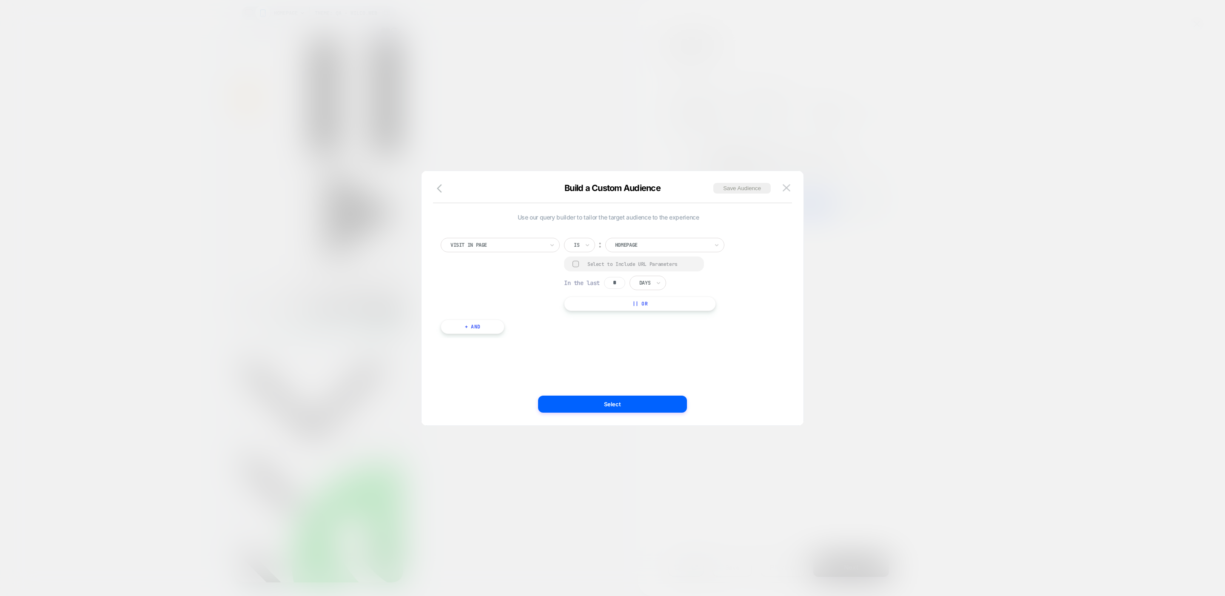
click at [475, 326] on button "+ And" at bounding box center [473, 326] width 64 height 14
click at [496, 337] on div at bounding box center [519, 335] width 94 height 8
click at [754, 331] on div at bounding box center [755, 327] width 10 height 10
click at [595, 298] on button "|| Or" at bounding box center [640, 296] width 152 height 14
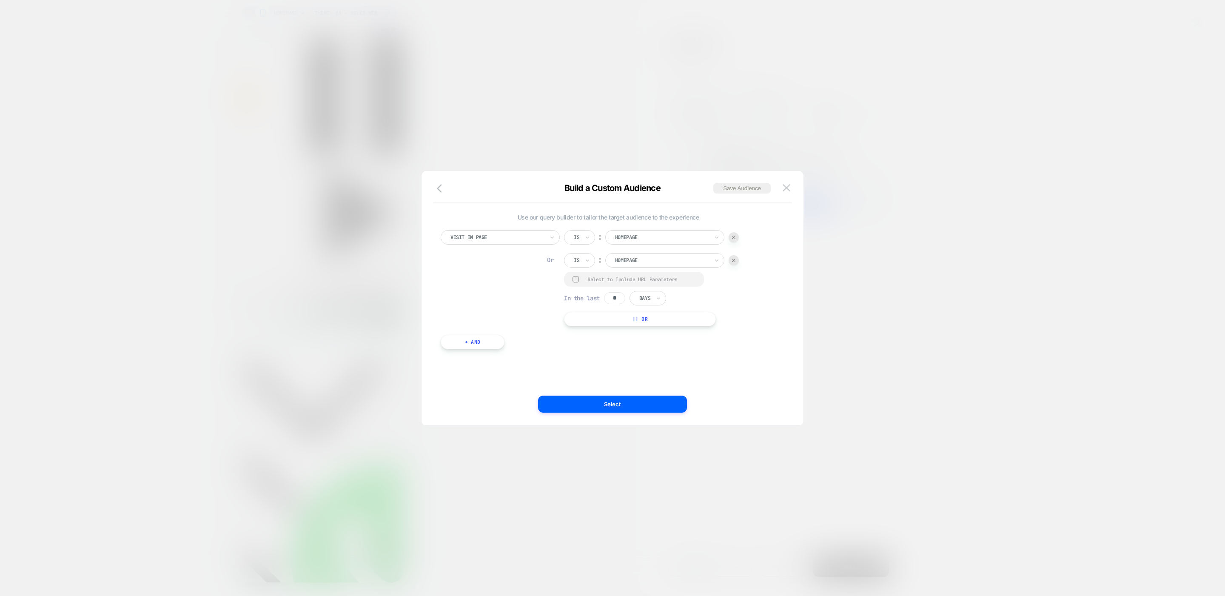
click at [653, 259] on div at bounding box center [662, 261] width 94 height 8
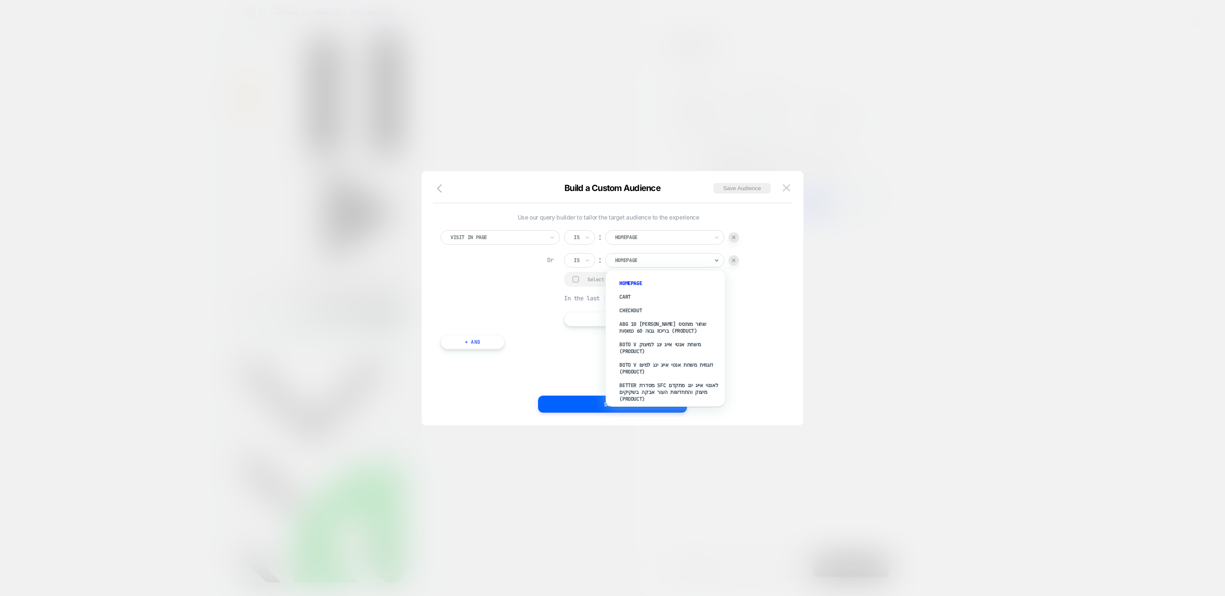
click at [733, 259] on img at bounding box center [733, 260] width 3 height 3
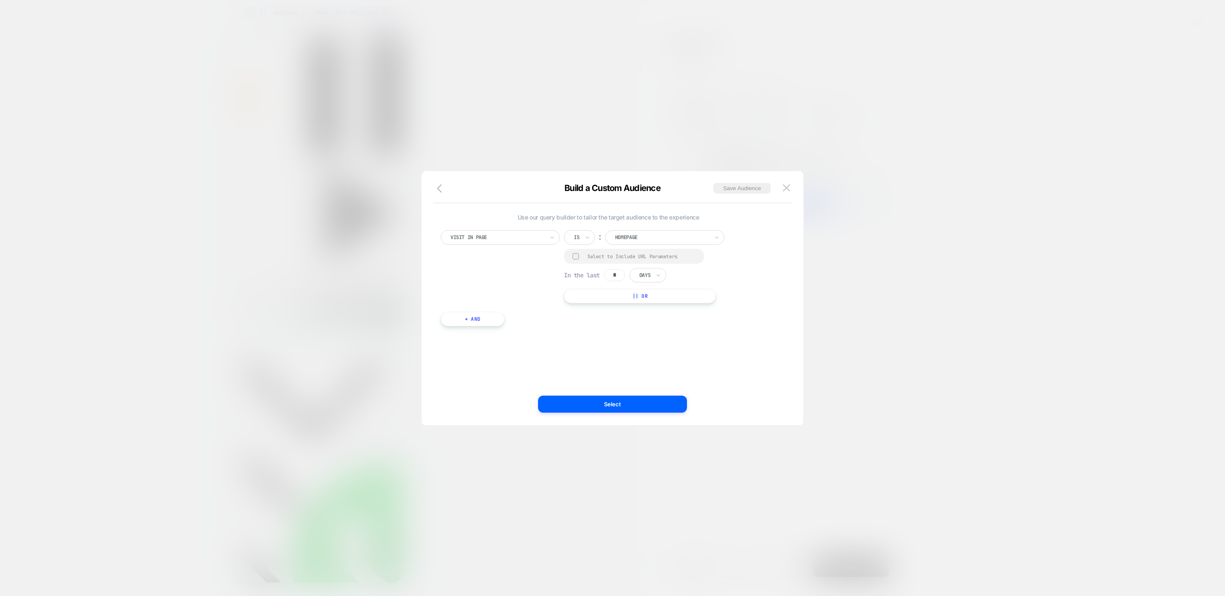
click at [531, 233] on div "Visit In Page" at bounding box center [497, 237] width 95 height 9
click at [500, 267] on div "Predefined Audience" at bounding box center [504, 272] width 111 height 14
click at [650, 246] on div at bounding box center [662, 245] width 94 height 8
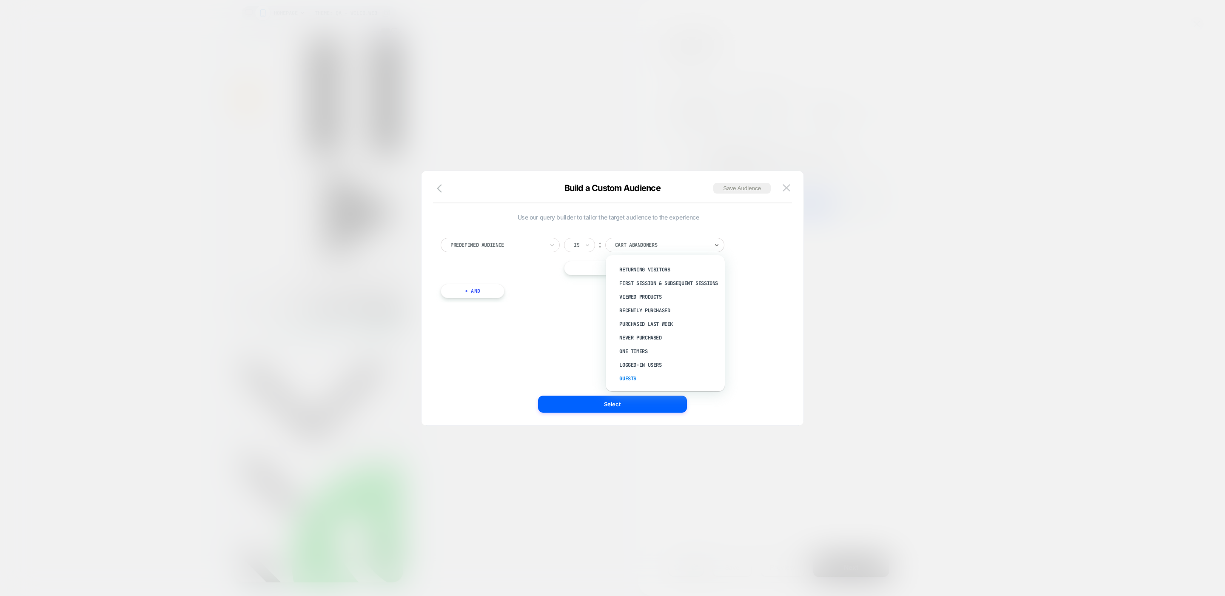
click at [629, 379] on div "Guests" at bounding box center [669, 379] width 111 height 14
click at [625, 270] on button "|| Or" at bounding box center [640, 268] width 152 height 14
click at [639, 265] on div at bounding box center [662, 268] width 94 height 8
click at [636, 307] on div "New Visitors" at bounding box center [669, 305] width 111 height 14
click at [664, 347] on div "Use our query builder to tailor the target audience to the experience Predefine…" at bounding box center [608, 298] width 356 height 220
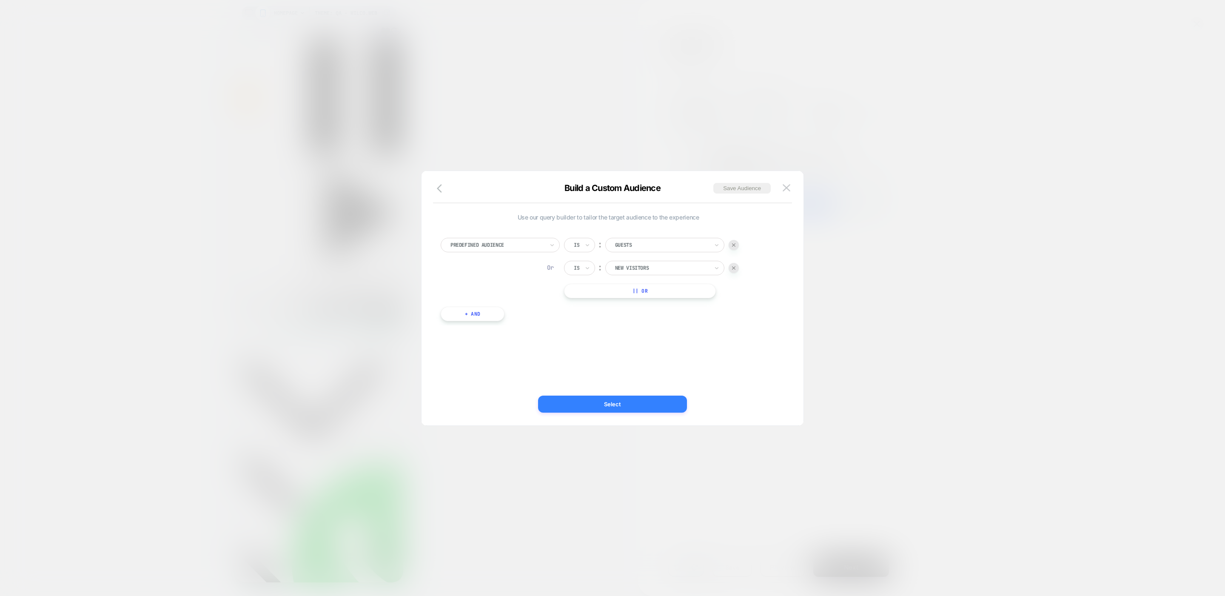
click at [614, 405] on button "Select" at bounding box center [612, 404] width 149 height 17
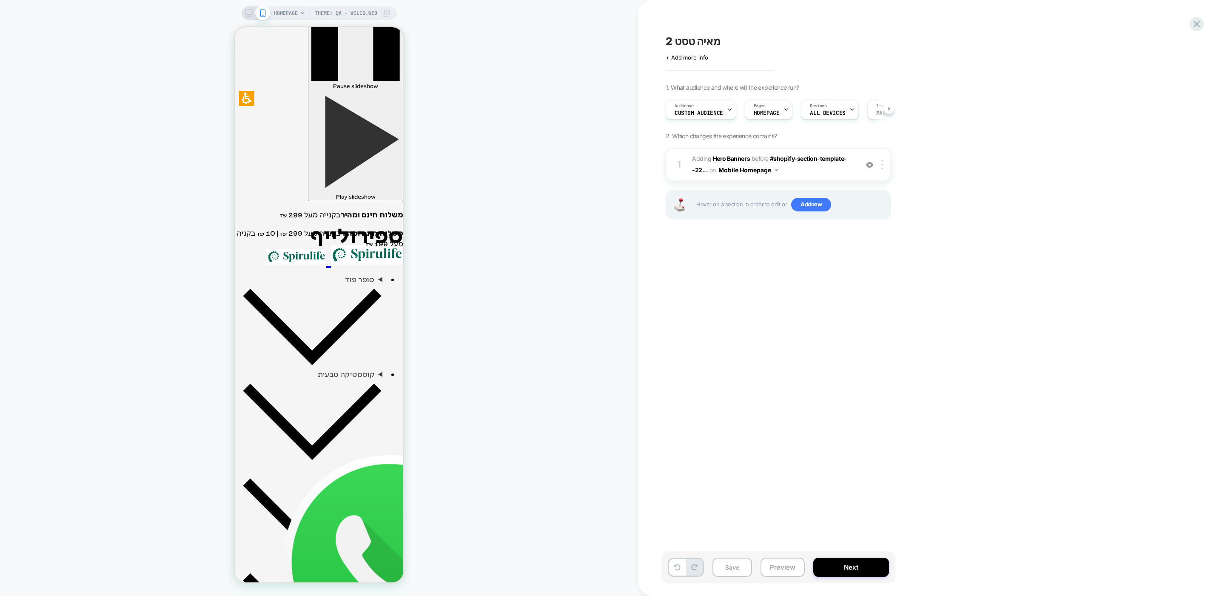
scroll to position [0, 0]
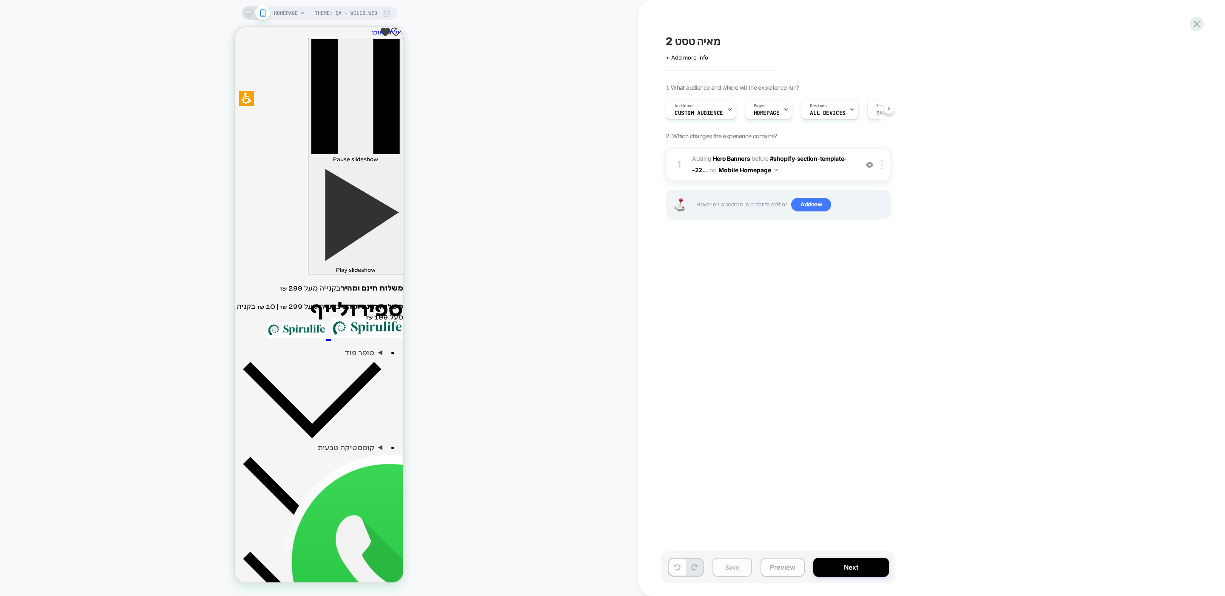
click at [738, 565] on button "Save" at bounding box center [733, 567] width 40 height 19
click at [696, 284] on div "[PERSON_NAME] 2 Click to edit experience details + Add more info 1. What audien…" at bounding box center [821, 298] width 319 height 579
click at [836, 568] on button "Next" at bounding box center [851, 567] width 76 height 19
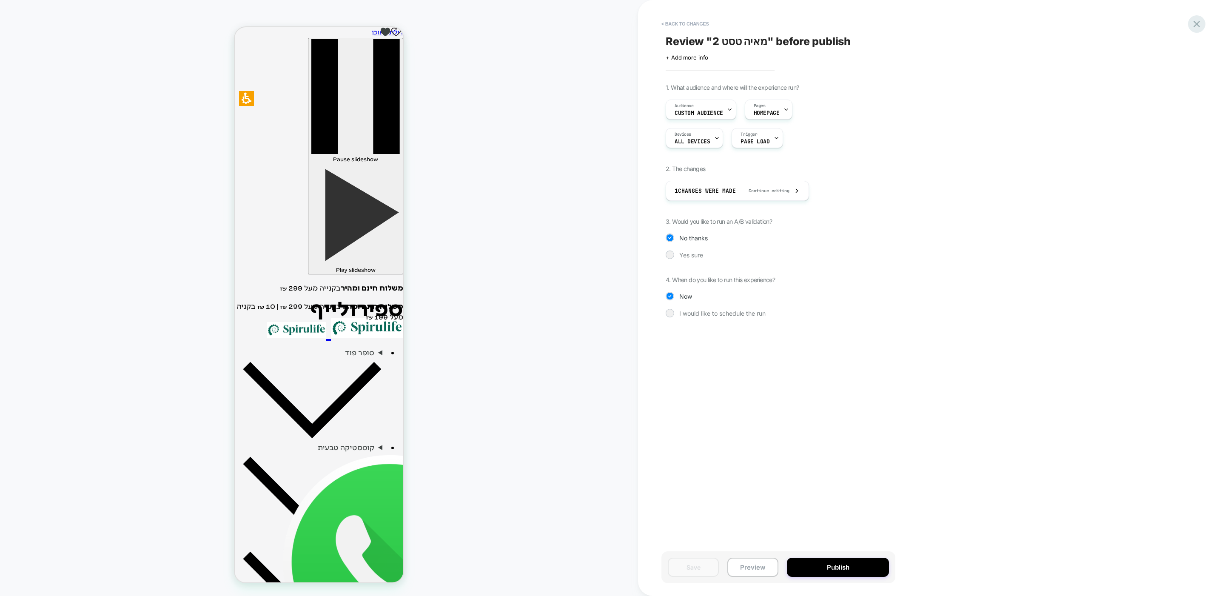
click at [1196, 23] on icon at bounding box center [1197, 24] width 6 height 6
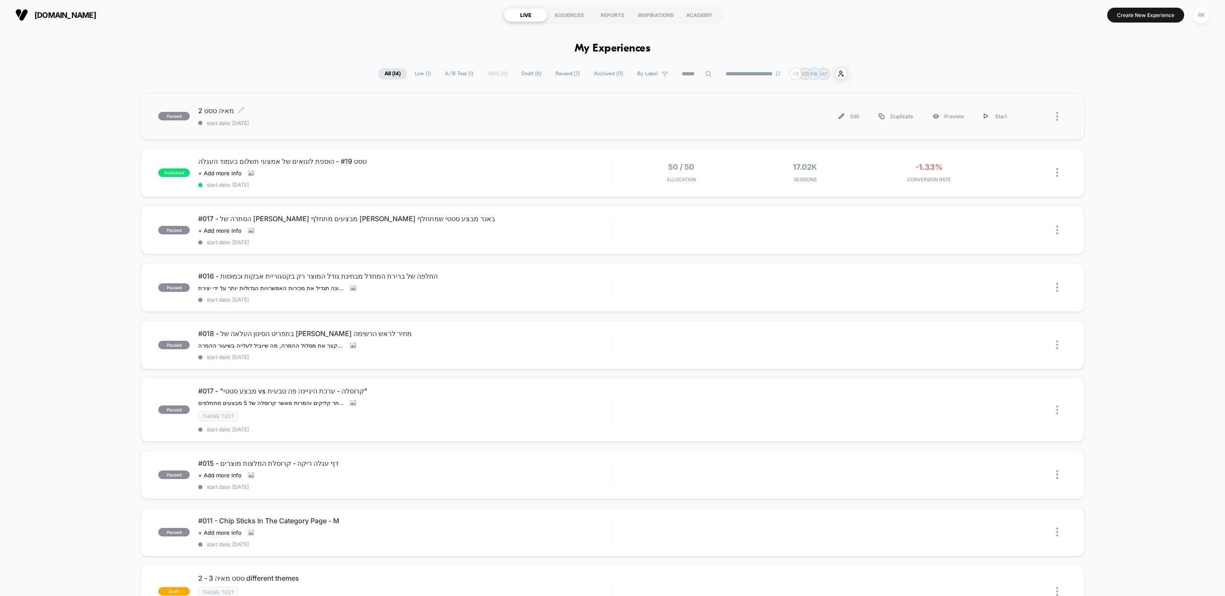
click at [224, 109] on span "[PERSON_NAME] 2 Click to edit experience details" at bounding box center [405, 110] width 414 height 9
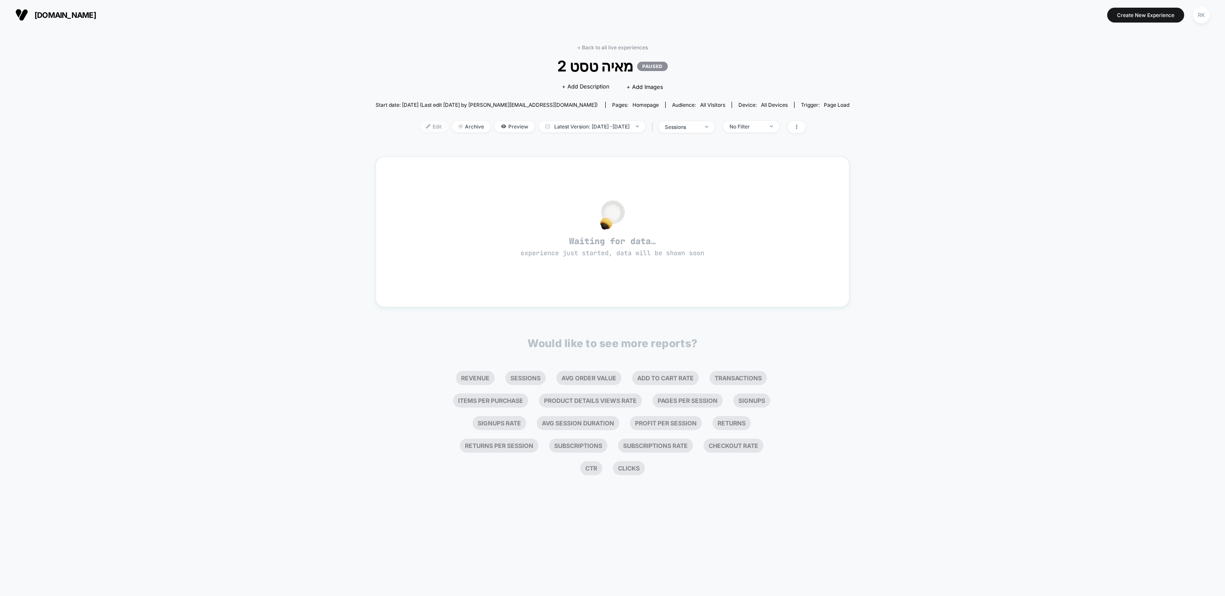
click at [426, 125] on img at bounding box center [428, 126] width 4 height 4
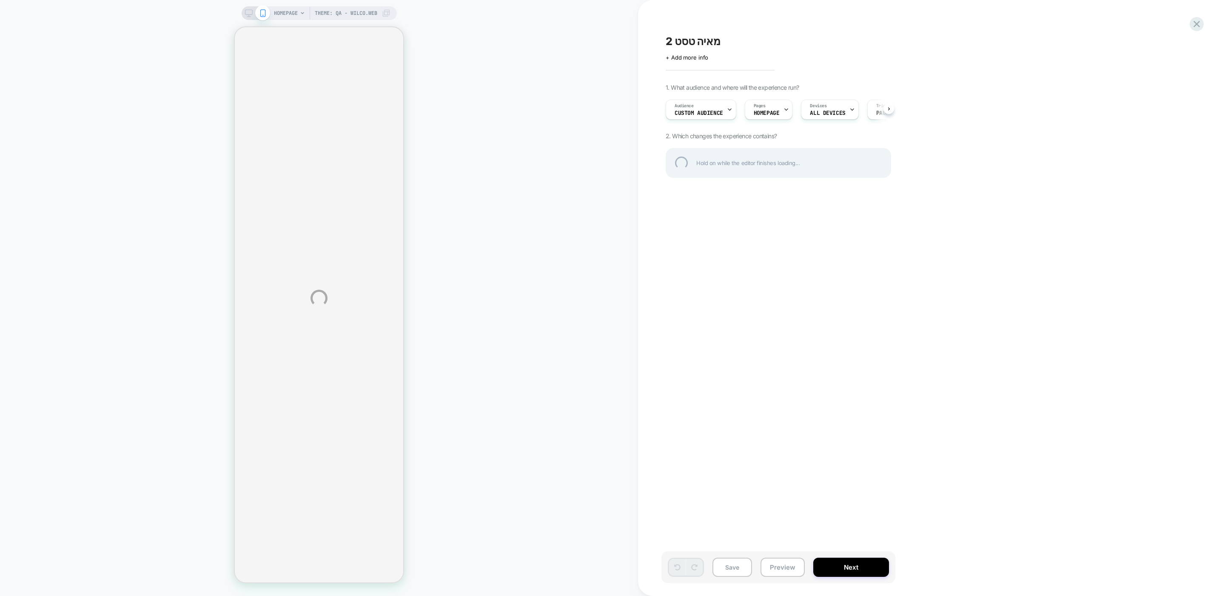
click at [720, 111] on div "Theme: QA - wilco.web HOMEPAGE Theme: QA - wilco.web מאיה טסט 2 Click to edit e…" at bounding box center [612, 298] width 1225 height 596
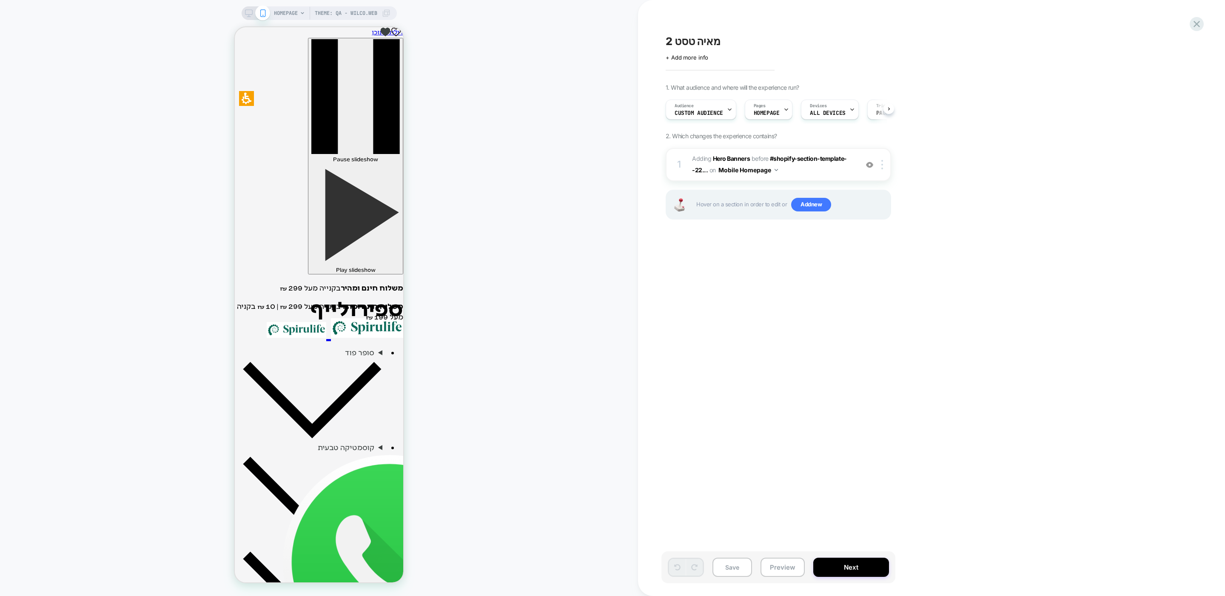
click at [720, 111] on span "Custom Audience" at bounding box center [699, 113] width 48 height 6
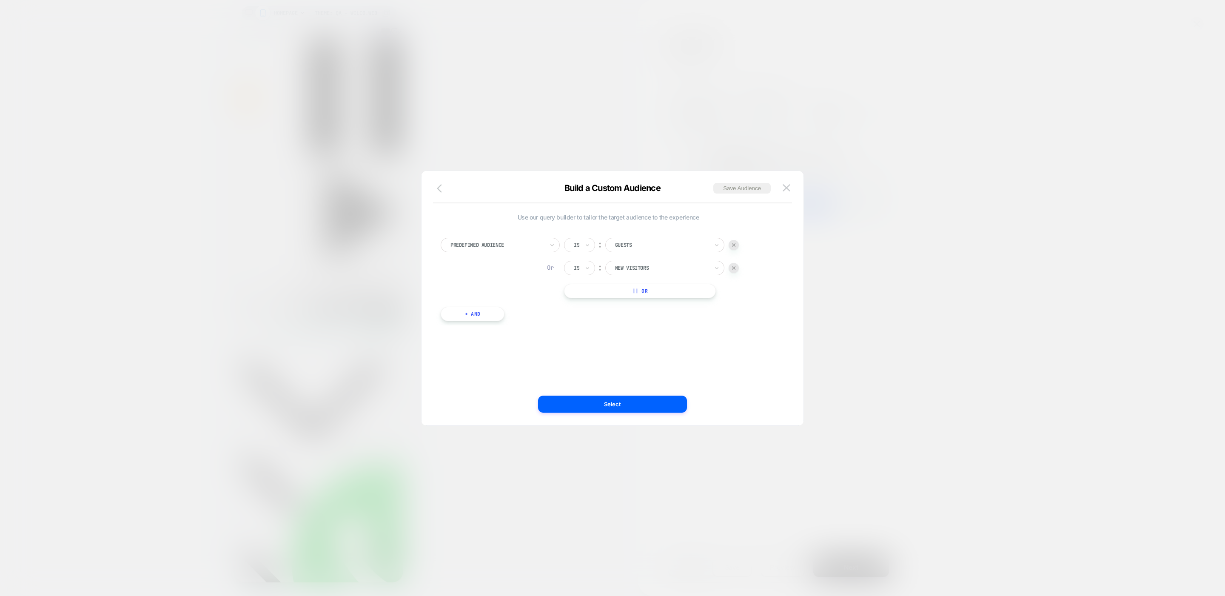
click at [441, 189] on icon "button" at bounding box center [442, 188] width 10 height 10
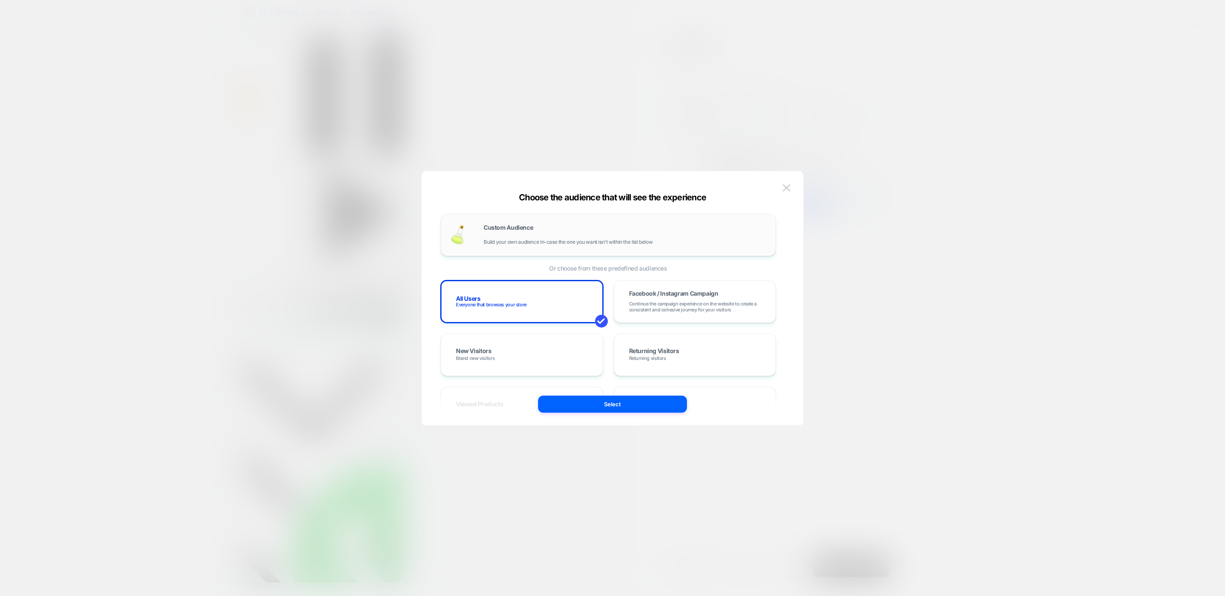
click at [548, 244] on span "Build your own audience in-case the one you want isn't within the list below" at bounding box center [568, 242] width 169 height 6
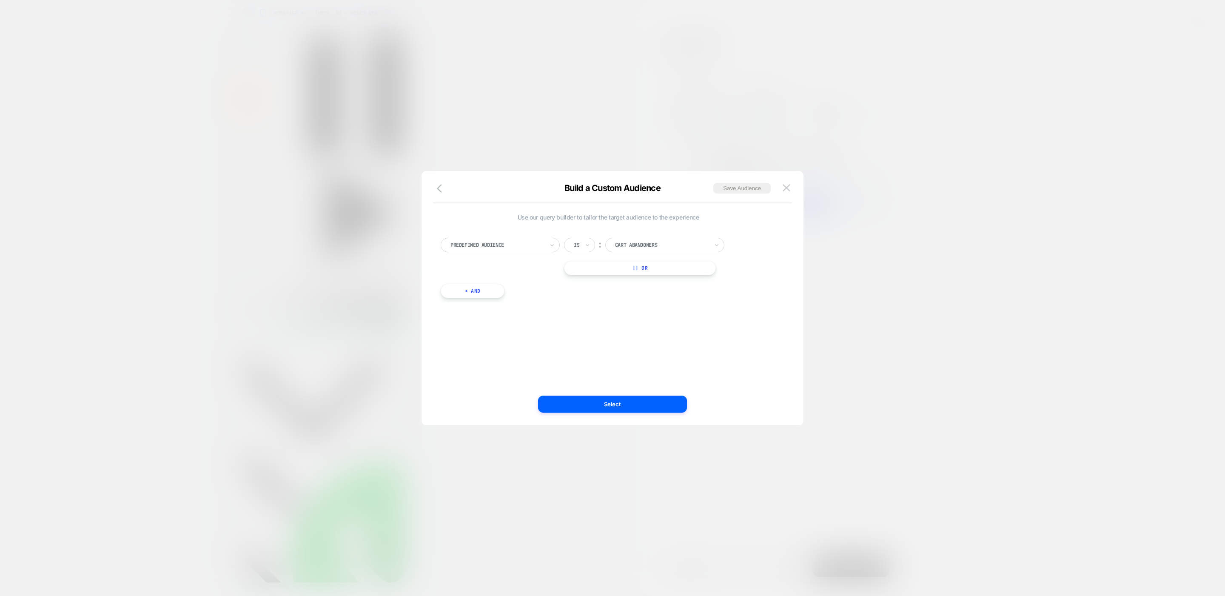
click at [523, 245] on div at bounding box center [498, 245] width 94 height 8
click at [642, 326] on div "Use our query builder to tailor the target audience to the experience option Ca…" at bounding box center [608, 298] width 356 height 220
click at [631, 270] on button "|| Or" at bounding box center [640, 268] width 152 height 14
click at [471, 306] on div "Predefined Audience Is ︰ Cart Abandoners Or Is ︰ Cart Abandoners || Or + And" at bounding box center [608, 275] width 344 height 100
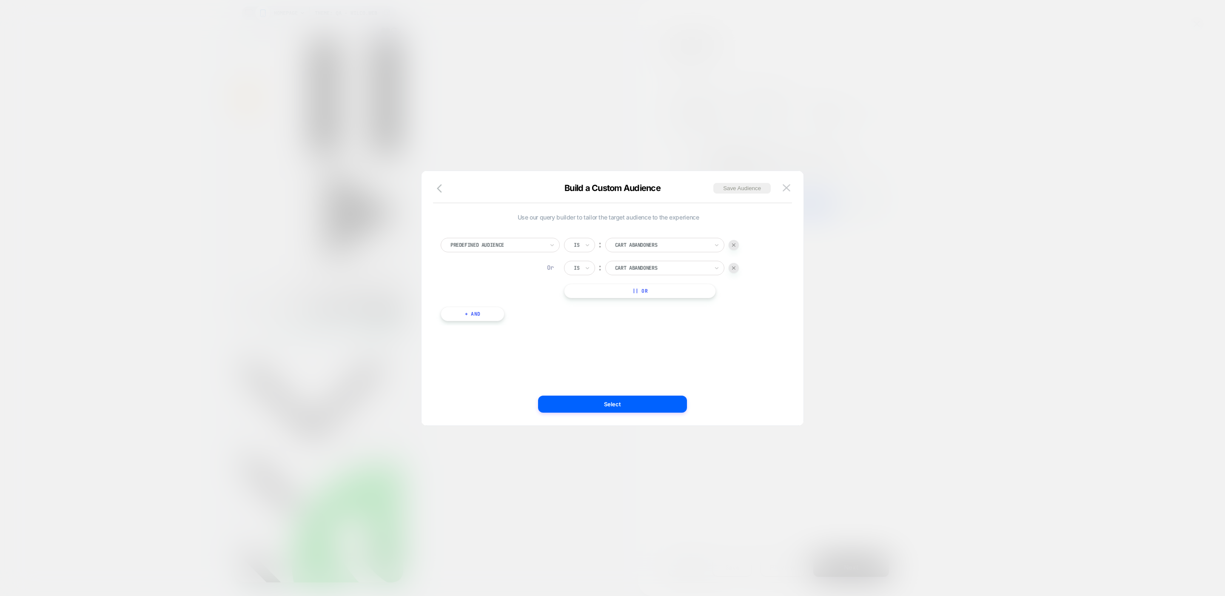
click at [469, 313] on button "+ And" at bounding box center [473, 314] width 64 height 14
click at [752, 314] on div at bounding box center [755, 315] width 10 height 10
click at [786, 187] on img at bounding box center [787, 187] width 8 height 7
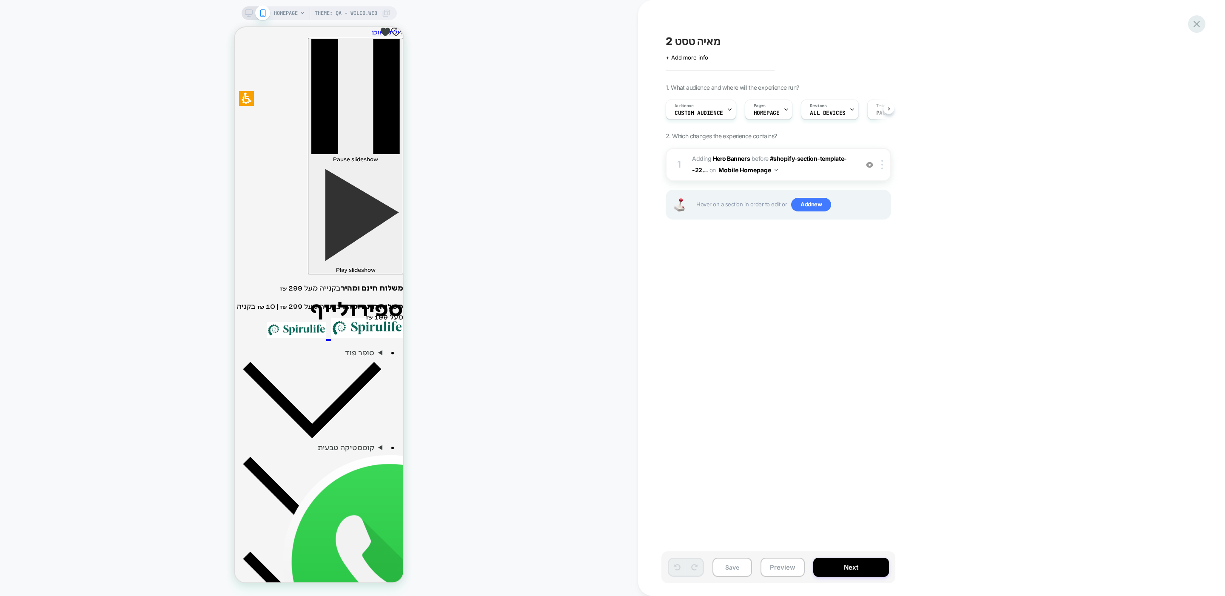
click at [1197, 24] on icon at bounding box center [1197, 24] width 6 height 6
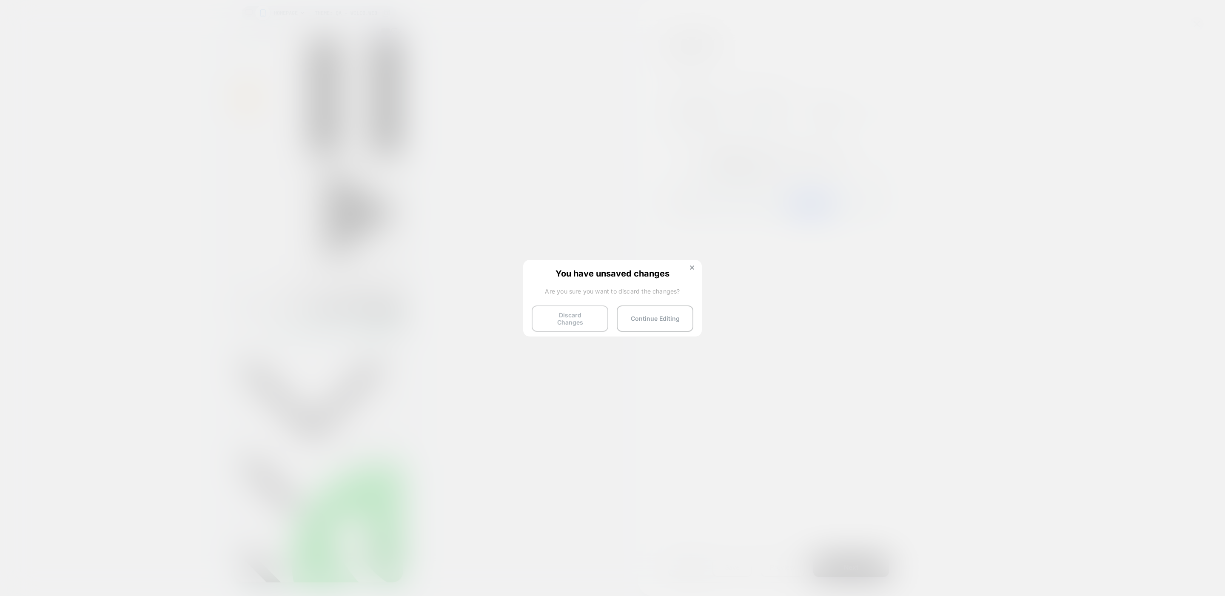
click at [573, 313] on button "Discard Changes" at bounding box center [570, 318] width 77 height 26
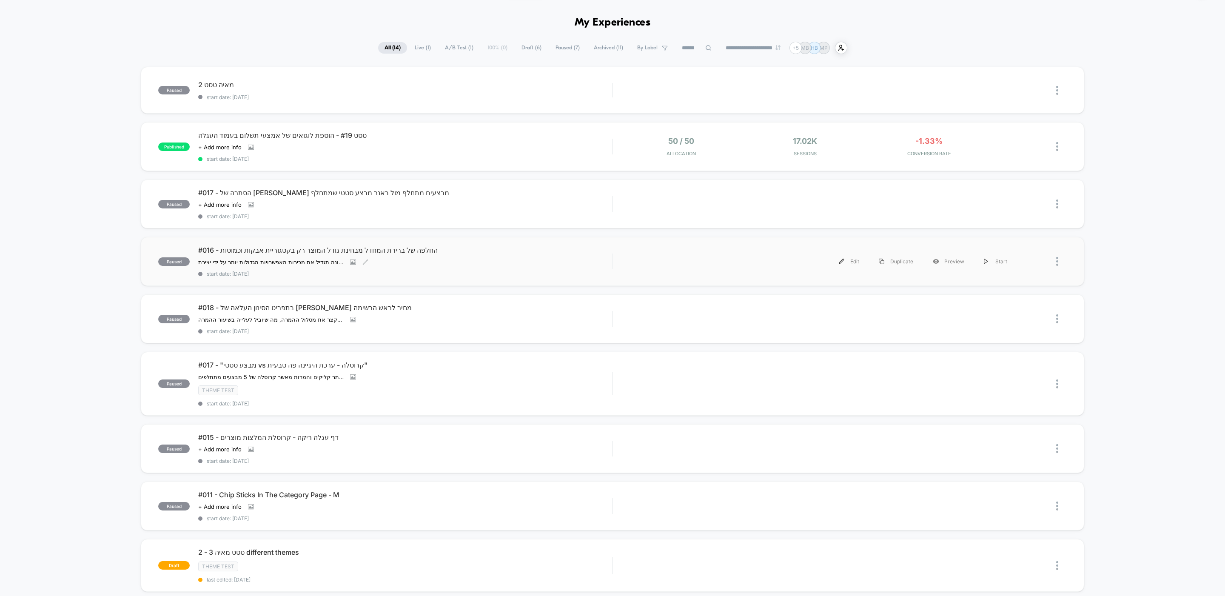
scroll to position [72, 0]
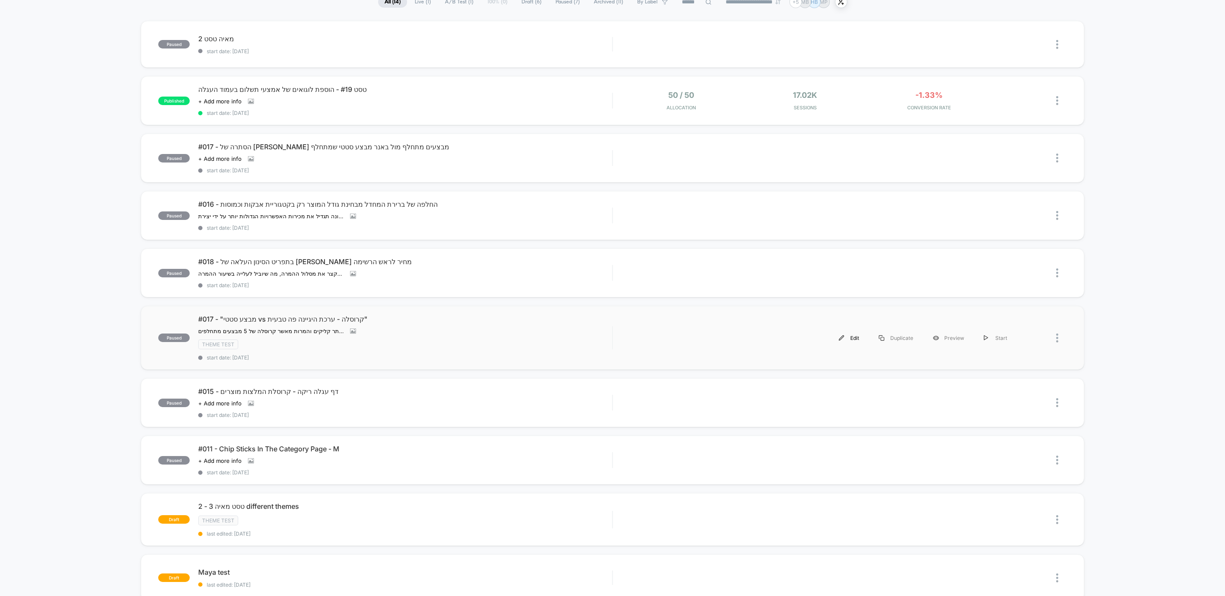
click at [861, 335] on div "Edit" at bounding box center [849, 337] width 40 height 19
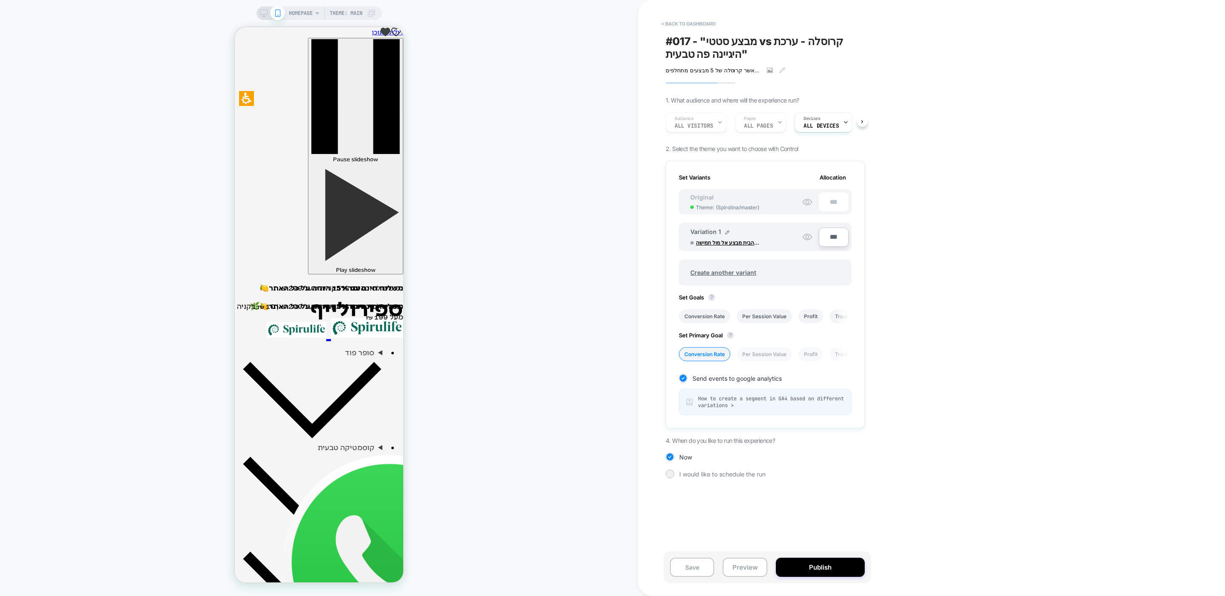
scroll to position [0, 0]
click at [716, 241] on span "טסט על דף הבית מבצע אל מול חמישה" at bounding box center [728, 243] width 64 height 6
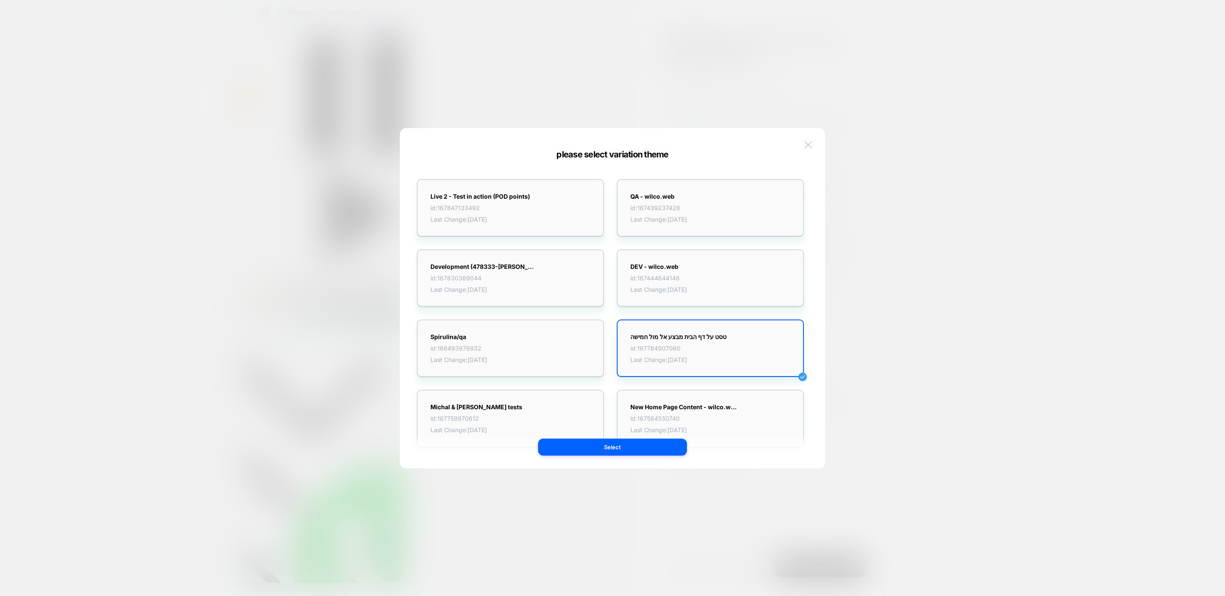
click at [807, 141] on img at bounding box center [808, 144] width 8 height 7
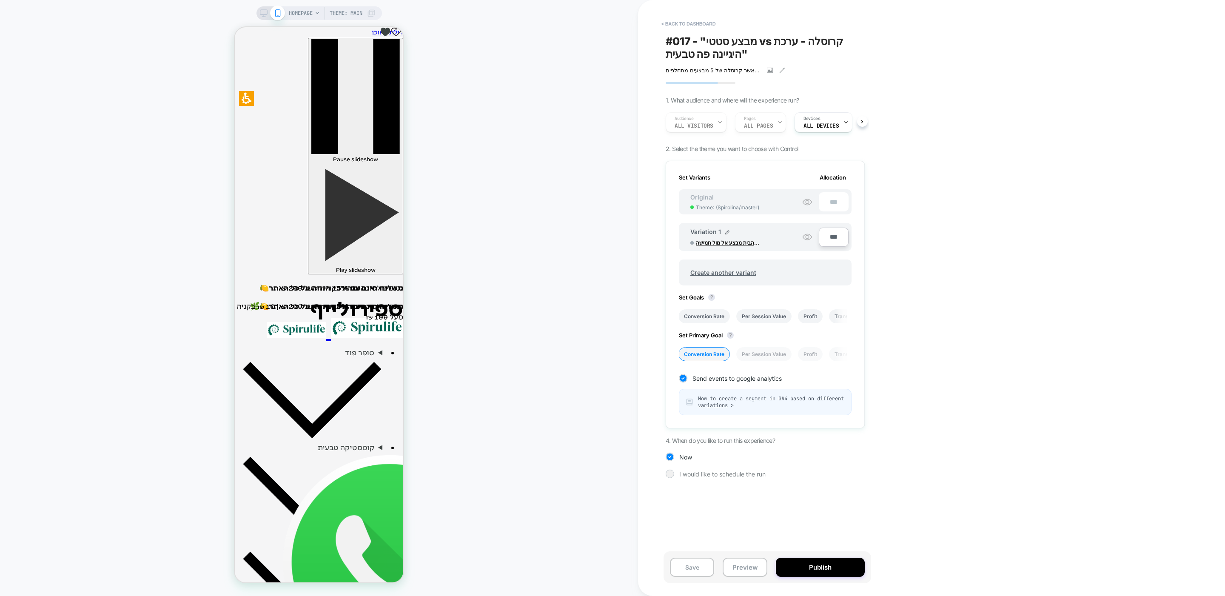
click at [601, 374] on div "HOMEPAGE Theme: MAIN" at bounding box center [319, 298] width 638 height 579
click at [536, 14] on div "HOMEPAGE Theme: MAIN" at bounding box center [319, 298] width 638 height 579
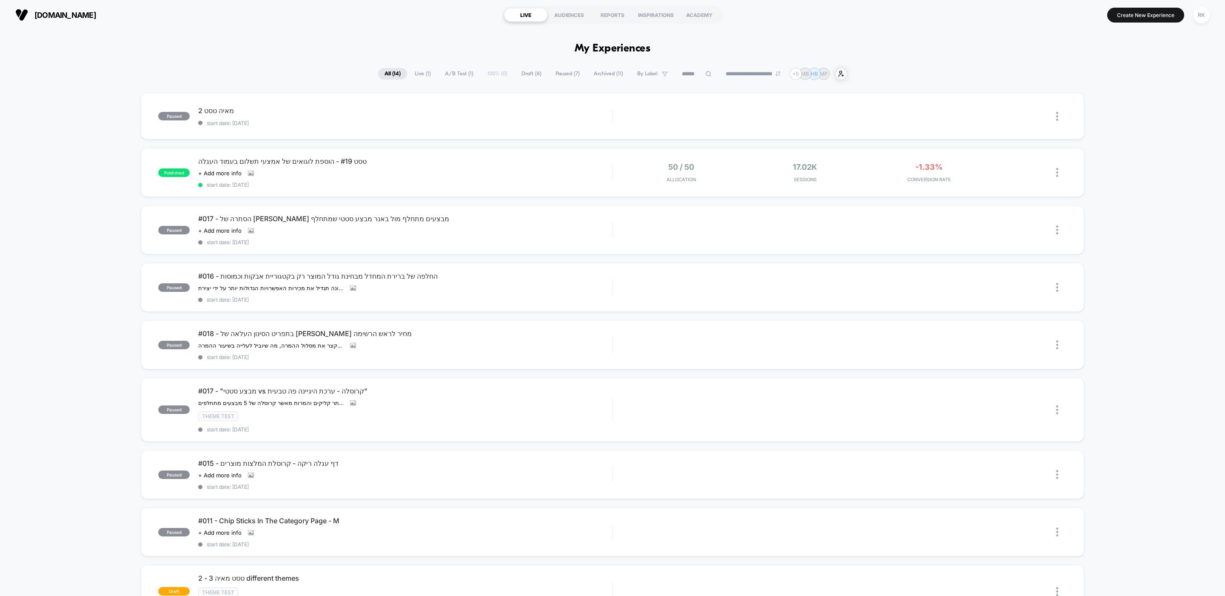
click at [71, 211] on div "paused [PERSON_NAME] טסט 2 start date: [DATE] Edit Duplicate Preview Start publ…" at bounding box center [612, 459] width 1225 height 733
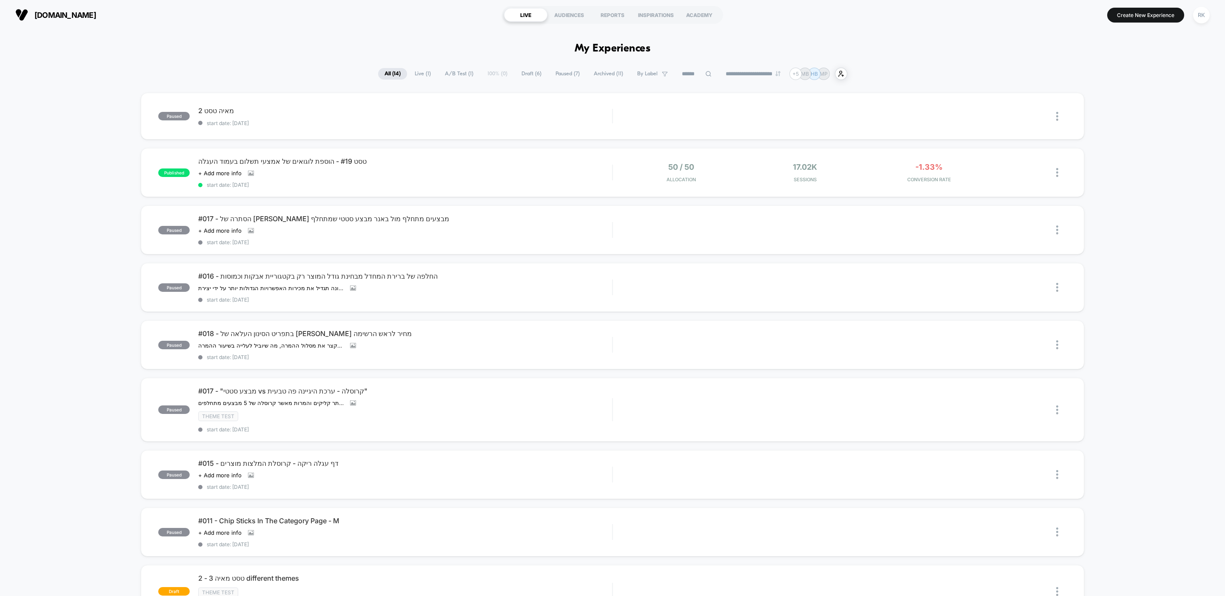
click at [251, 25] on section "[DOMAIN_NAME]" at bounding box center [211, 14] width 396 height 21
